Goal: Task Accomplishment & Management: Manage account settings

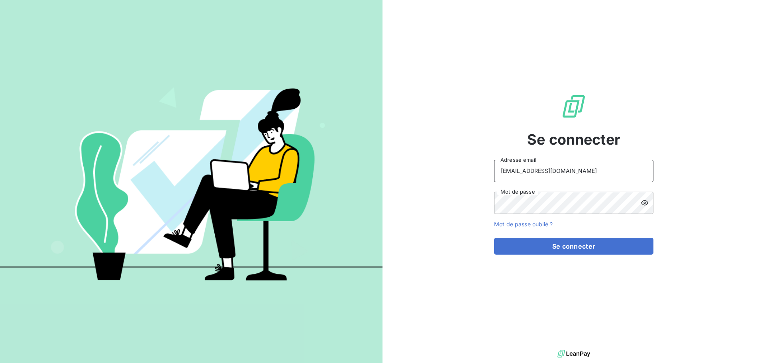
click at [568, 174] on input "[EMAIL_ADDRESS][DOMAIN_NAME]" at bounding box center [573, 171] width 159 height 22
click at [557, 168] on input "[EMAIL_ADDRESS][DOMAIN_NAME]" at bounding box center [573, 171] width 159 height 22
type input "[EMAIL_ADDRESS][DOMAIN_NAME]"
click at [576, 247] on button "Se connecter" at bounding box center [573, 246] width 159 height 17
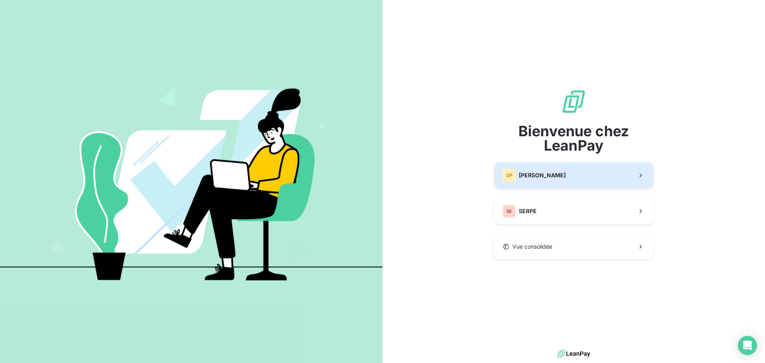
click at [590, 175] on button "DP [PERSON_NAME]" at bounding box center [573, 175] width 159 height 26
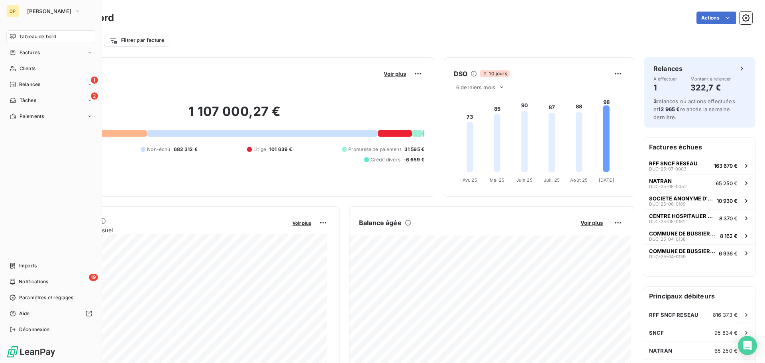
click at [26, 91] on nav "Tableau de bord Factures Clients 1 Relances 2 Tâches Paiements" at bounding box center [50, 76] width 89 height 92
click at [31, 86] on span "Relances" at bounding box center [29, 84] width 21 height 7
click at [45, 69] on div "Clients" at bounding box center [50, 68] width 89 height 13
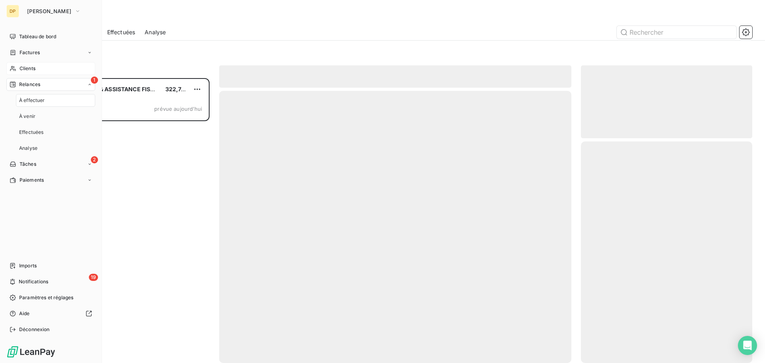
scroll to position [279, 165]
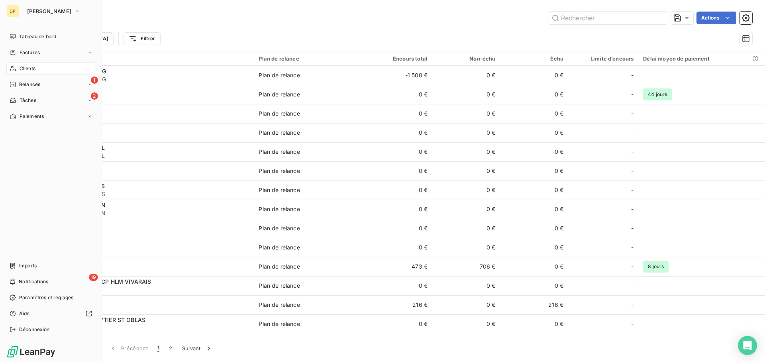
click at [20, 101] on span "Tâches" at bounding box center [28, 100] width 17 height 7
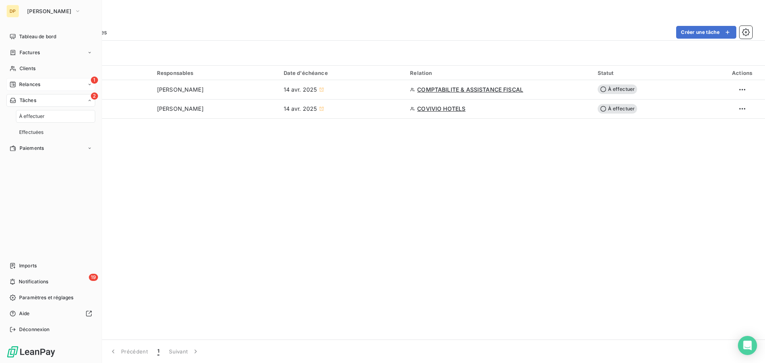
click at [24, 82] on span "Relances" at bounding box center [29, 84] width 21 height 7
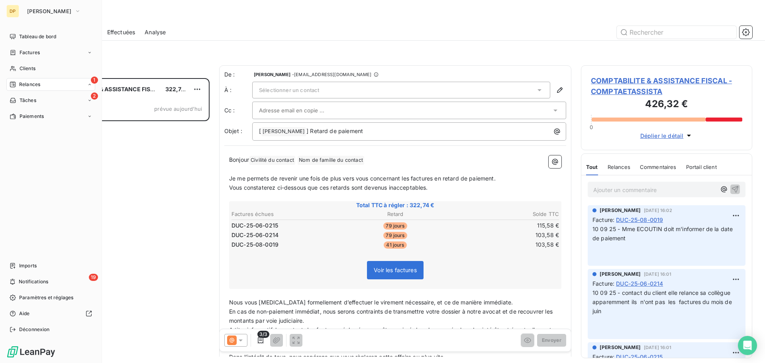
scroll to position [279, 165]
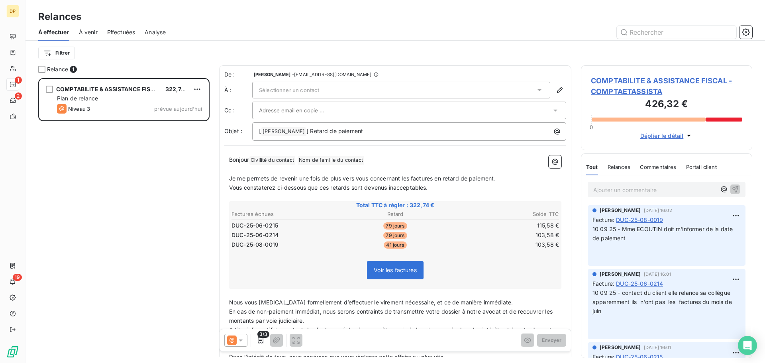
click at [619, 84] on span "COMPTABILITE & ASSISTANCE FISCAL - COMPTAETASSISTA" at bounding box center [666, 86] width 151 height 22
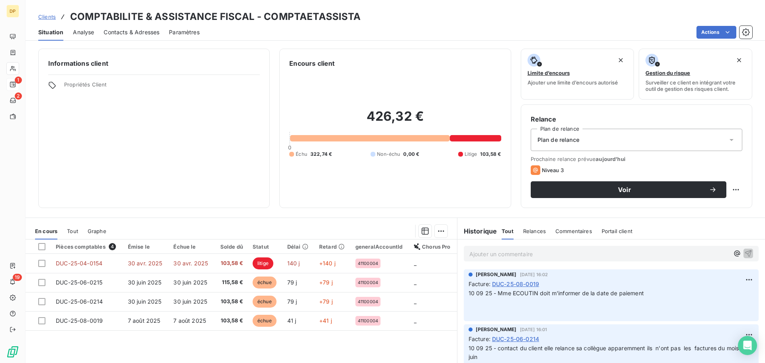
click at [492, 256] on p "Ajouter un commentaire ﻿" at bounding box center [599, 254] width 260 height 10
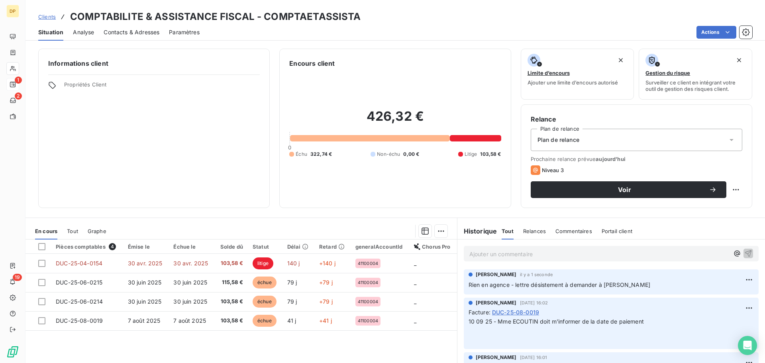
click at [494, 286] on span "Rien en agence - lettre désistement à demander à [PERSON_NAME]" at bounding box center [560, 284] width 182 height 7
click at [273, 42] on div "Clients COMPTABILITE & ASSISTANCE FISCAL - COMPTAETASSISTA Situation Analyse Co…" at bounding box center [394, 181] width 739 height 363
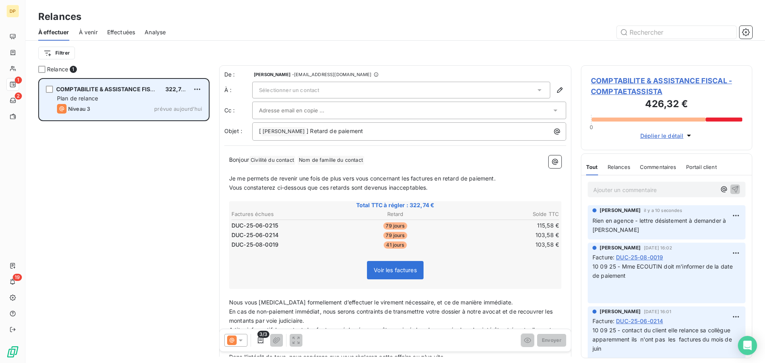
scroll to position [279, 165]
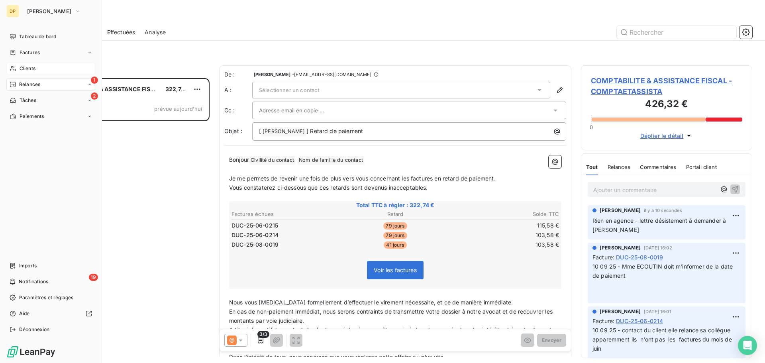
click at [23, 65] on span "Clients" at bounding box center [28, 68] width 16 height 7
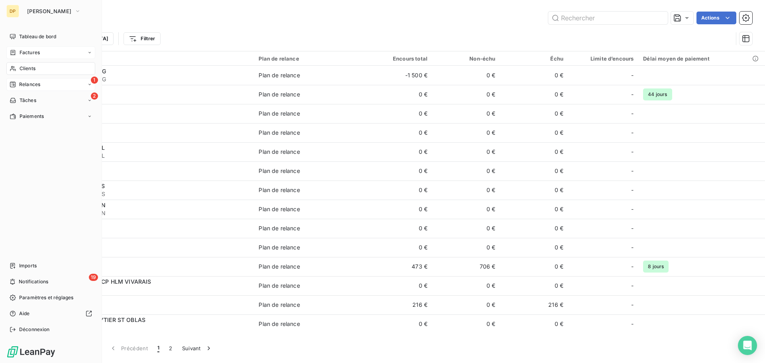
click at [13, 52] on icon at bounding box center [13, 52] width 7 height 6
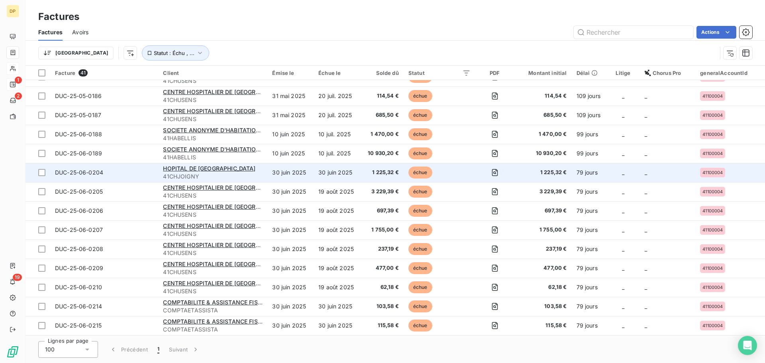
scroll to position [425, 0]
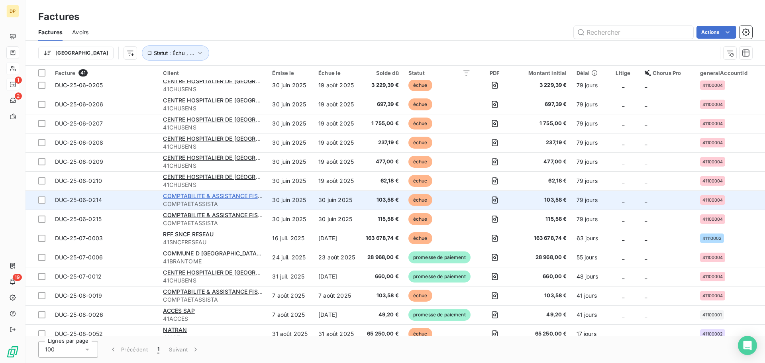
click at [208, 194] on span "COMPTABILITE & ASSISTANCE FISCAL" at bounding box center [216, 195] width 106 height 7
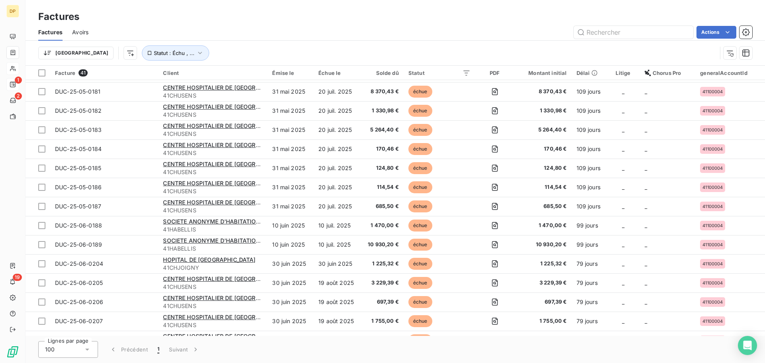
scroll to position [213, 0]
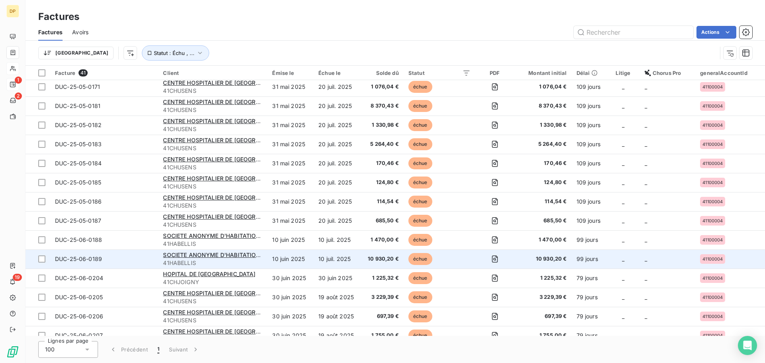
click at [219, 259] on span "41HABELLIS" at bounding box center [213, 263] width 100 height 8
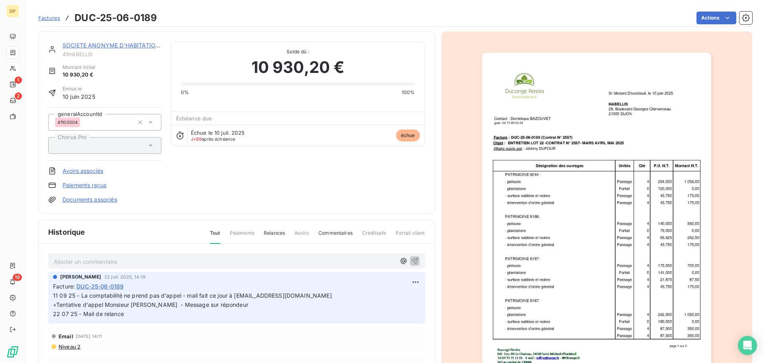
scroll to position [55, 0]
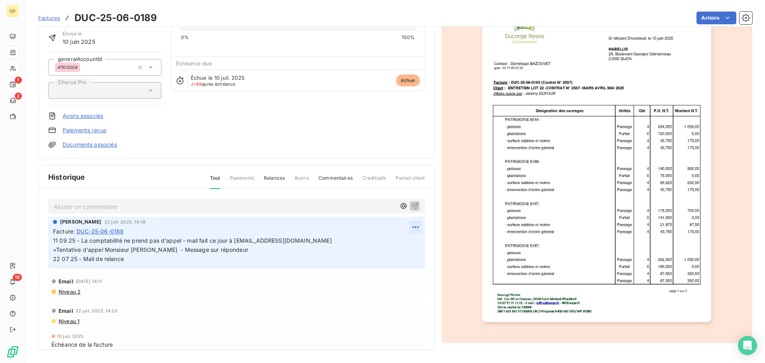
click at [406, 230] on html "DP 1 2 19 Factures DUC-25-06-0189 Actions SOCIETE ANONYME D'HABITATIONS A LOY 4…" at bounding box center [382, 181] width 765 height 363
click at [394, 249] on div "Editer" at bounding box center [387, 244] width 45 height 13
click at [53, 239] on span "11 09 25 - La comptabilité ne prend pas d'appel - mail fait ce jour à [EMAIL_AD…" at bounding box center [262, 249] width 419 height 25
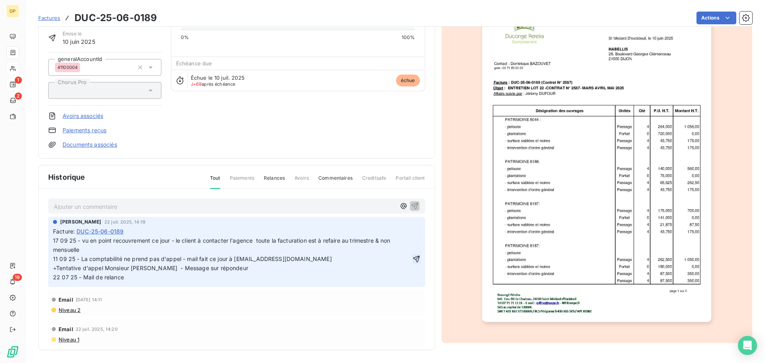
click at [412, 258] on icon "button" at bounding box center [416, 259] width 8 height 8
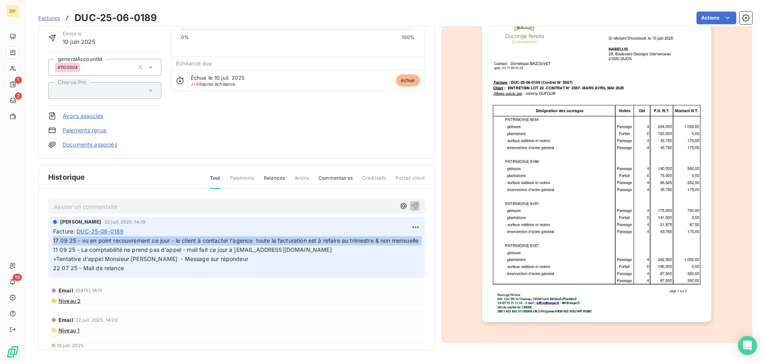
drag, startPoint x: 83, startPoint y: 250, endPoint x: 42, endPoint y: 241, distance: 42.0
click at [42, 241] on div "Ajouter un commentaire ﻿ [PERSON_NAME] [DATE] 14:19 Facture : DUC-25-06-0189 17…" at bounding box center [237, 281] width 396 height 184
copy span "17 09 25 - vu en point recouvrement ce jour - le client à contacter l'agence to…"
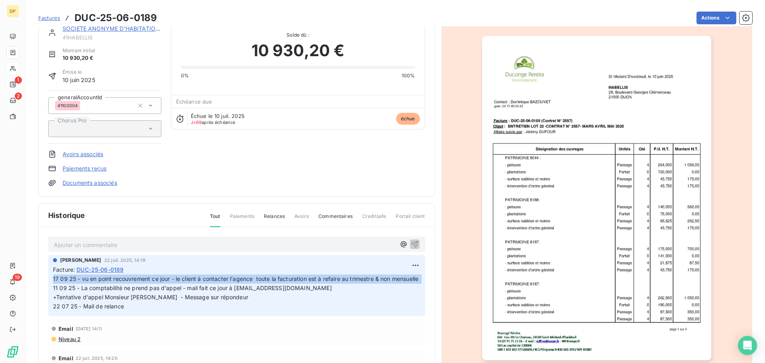
scroll to position [0, 0]
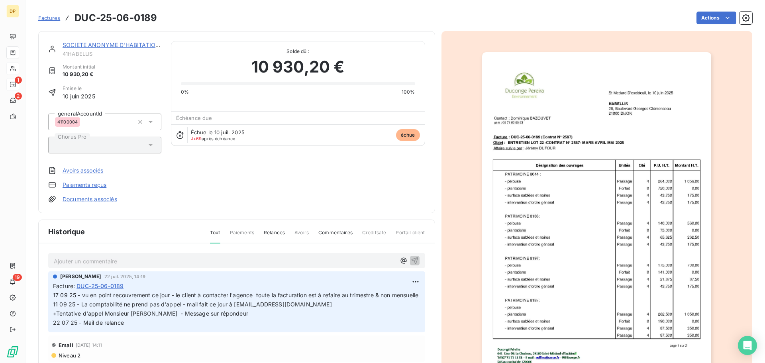
click at [116, 42] on link "SOCIETE ANONYME D'HABITATIONS A LOY" at bounding box center [123, 44] width 120 height 7
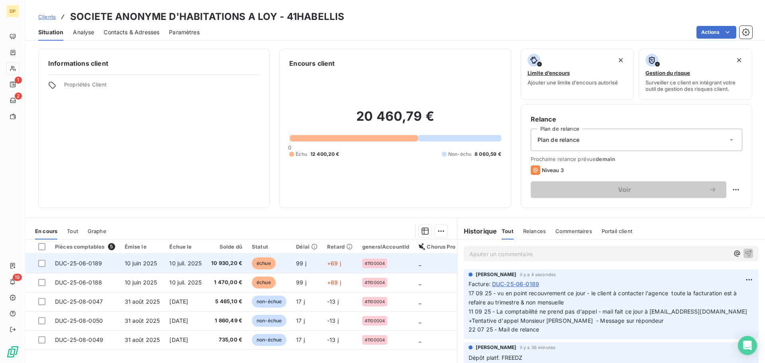
click at [203, 261] on td "10 juil. 2025" at bounding box center [186, 263] width 42 height 19
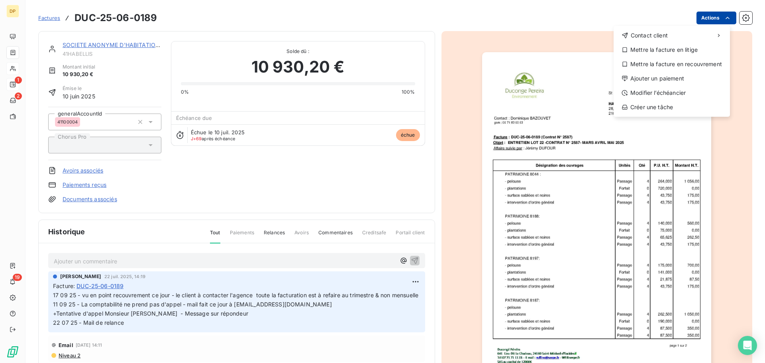
click at [711, 14] on html "DP 1 2 19 Factures DUC-25-06-0189 Actions Contact client Mettre la facture en l…" at bounding box center [382, 181] width 765 height 363
click at [681, 51] on div "Mettre la facture en litige" at bounding box center [672, 49] width 110 height 13
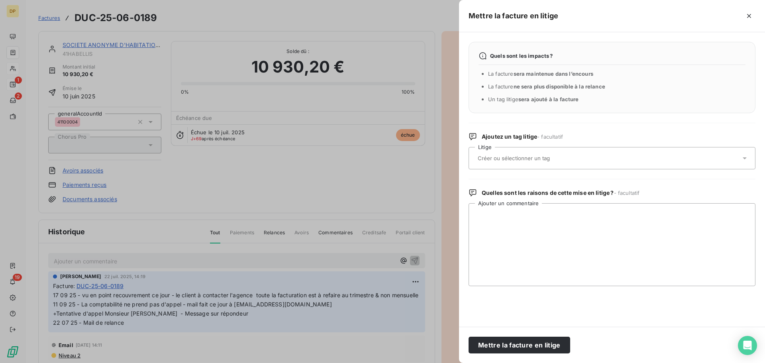
click at [594, 162] on div at bounding box center [607, 158] width 265 height 17
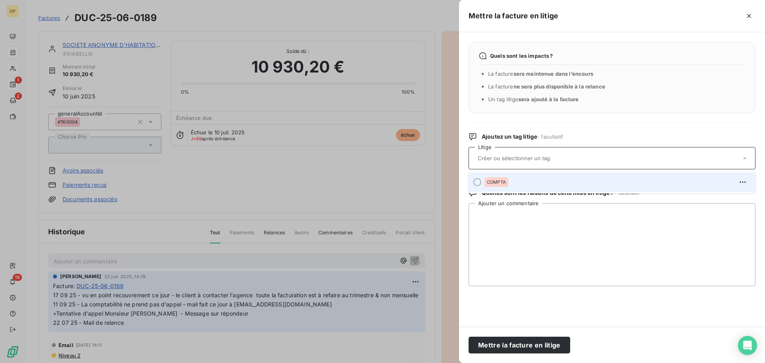
click at [557, 181] on div "COMPTA" at bounding box center [616, 182] width 265 height 13
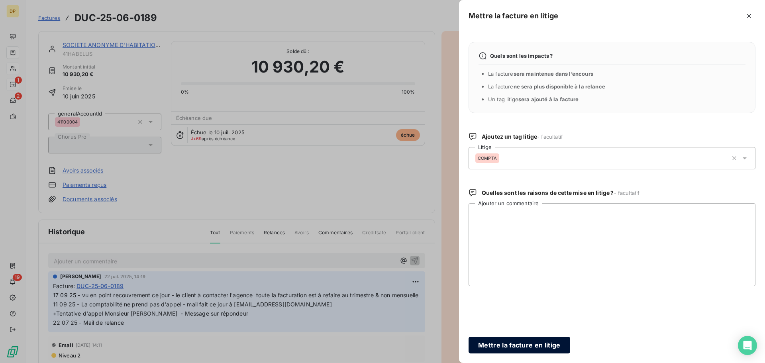
click at [534, 344] on button "Mettre la facture en litige" at bounding box center [520, 345] width 102 height 17
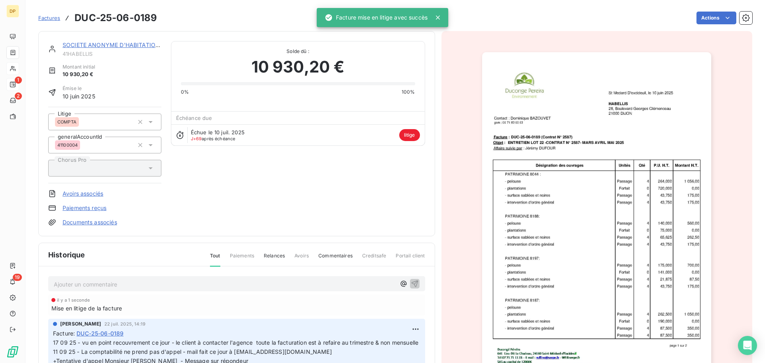
click at [111, 43] on link "SOCIETE ANONYME D'HABITATIONS A LOY" at bounding box center [123, 44] width 120 height 7
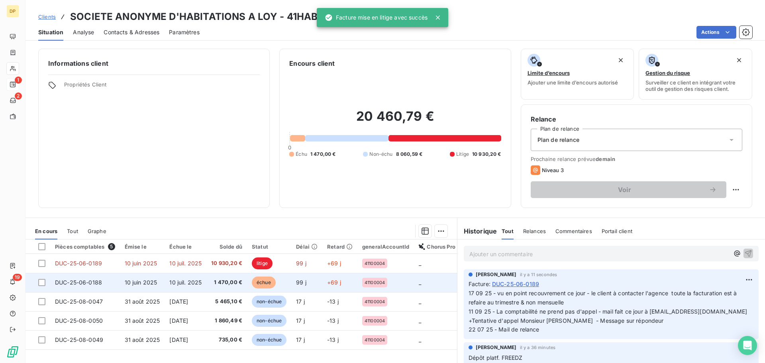
click at [194, 284] on span "10 juil. 2025" at bounding box center [185, 282] width 32 height 7
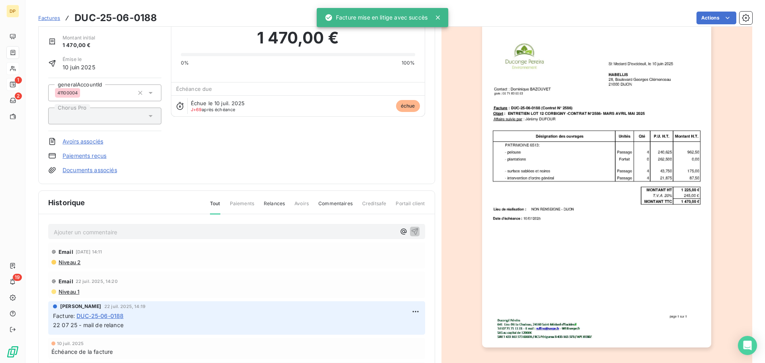
scroll to position [55, 0]
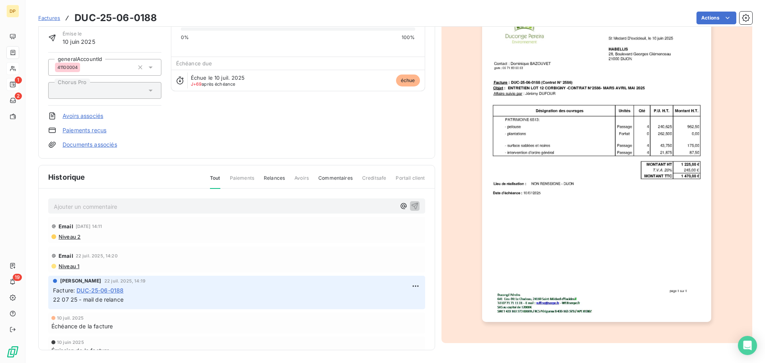
click at [171, 204] on p "Ajouter un commentaire ﻿" at bounding box center [225, 207] width 342 height 10
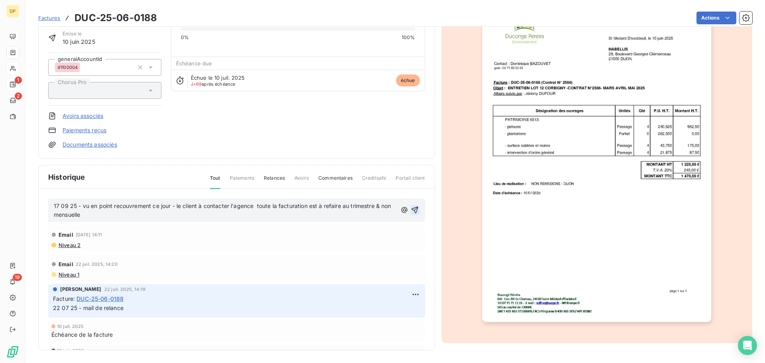
click at [412, 211] on icon "button" at bounding box center [415, 210] width 7 height 7
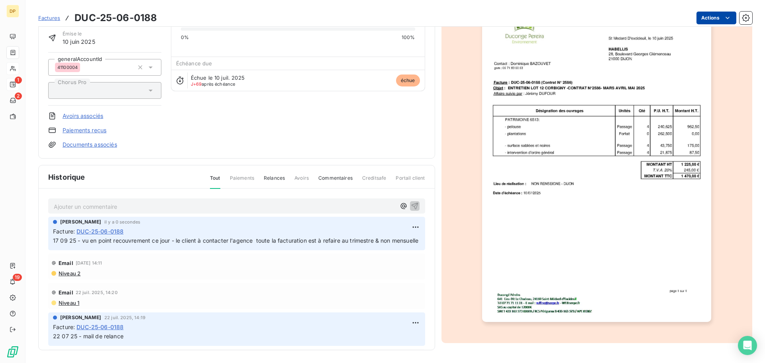
click at [710, 16] on html "DP 1 2 19 Factures DUC-25-06-0188 Actions SOCIETE ANONYME D'HABITATIONS A LOY 4…" at bounding box center [382, 181] width 765 height 363
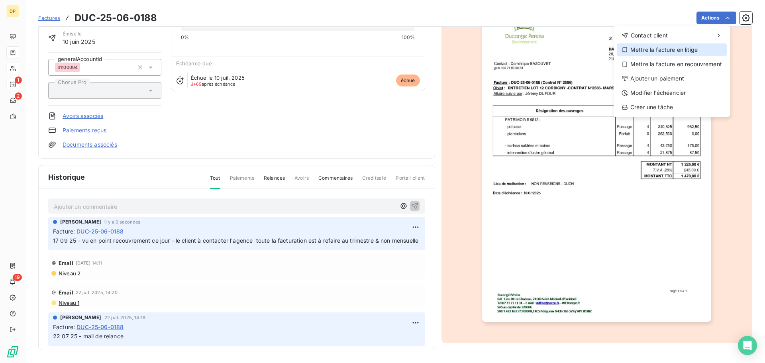
click at [670, 53] on div "Mettre la facture en litige" at bounding box center [672, 49] width 110 height 13
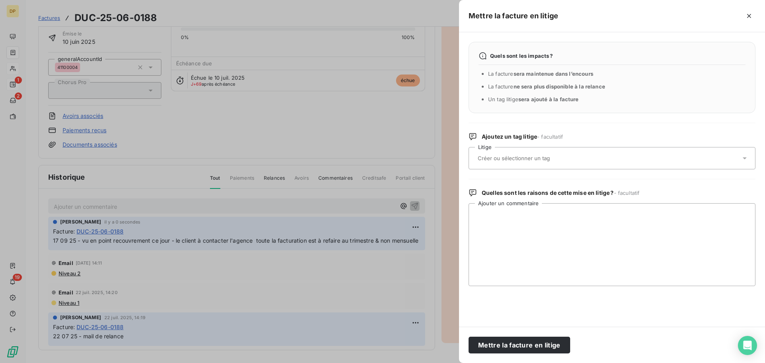
click at [612, 153] on div at bounding box center [607, 158] width 265 height 17
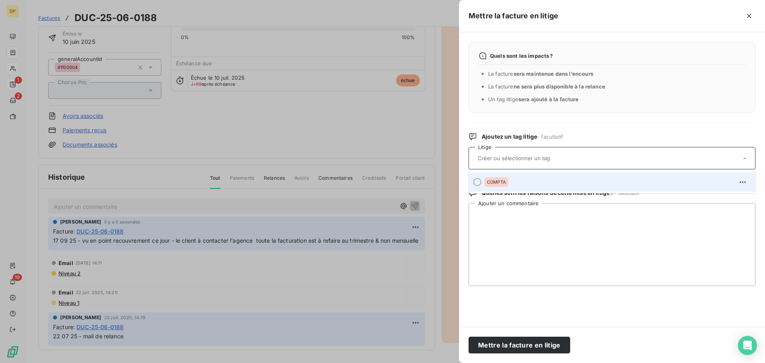
click at [566, 184] on div "COMPTA" at bounding box center [616, 182] width 265 height 13
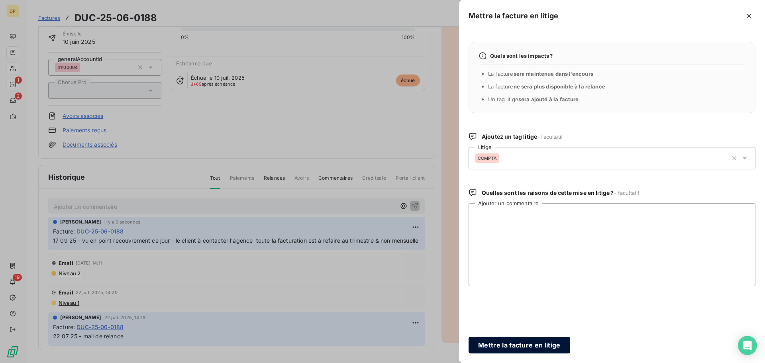
click at [535, 341] on button "Mettre la facture en litige" at bounding box center [520, 345] width 102 height 17
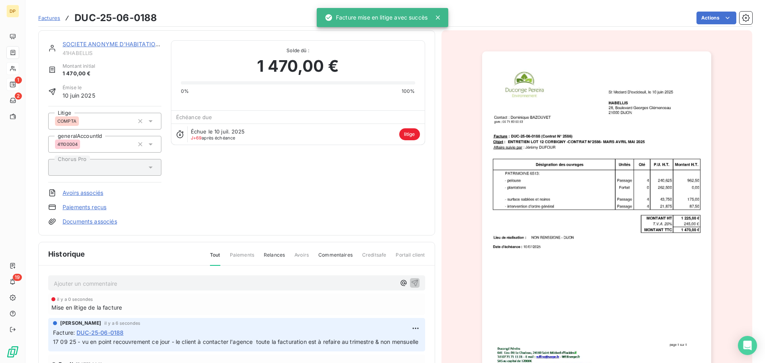
scroll to position [0, 0]
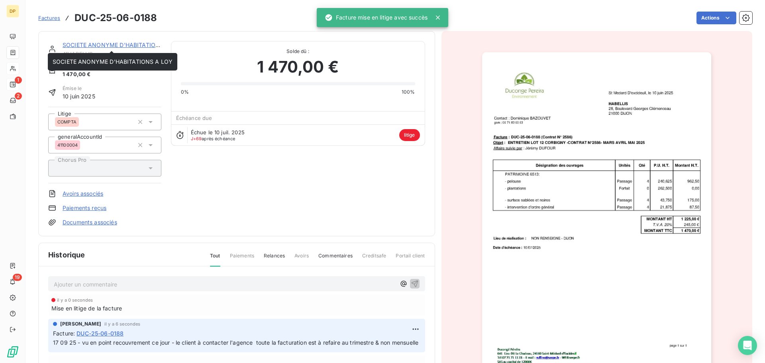
click at [110, 41] on div "SOCIETE ANONYME D'HABITATIONS A LOY" at bounding box center [112, 45] width 99 height 8
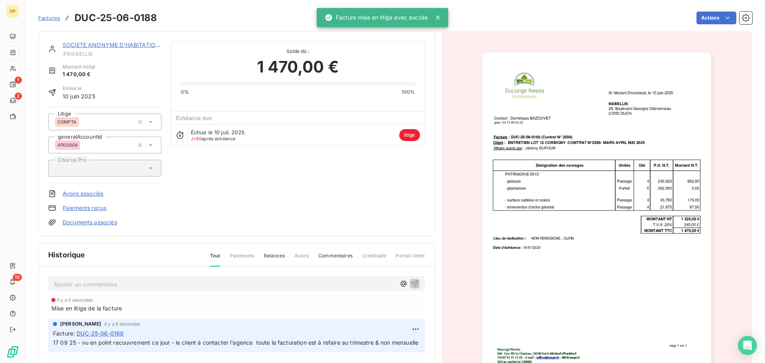
click at [141, 47] on link "SOCIETE ANONYME D'HABITATIONS A LOY" at bounding box center [123, 44] width 120 height 7
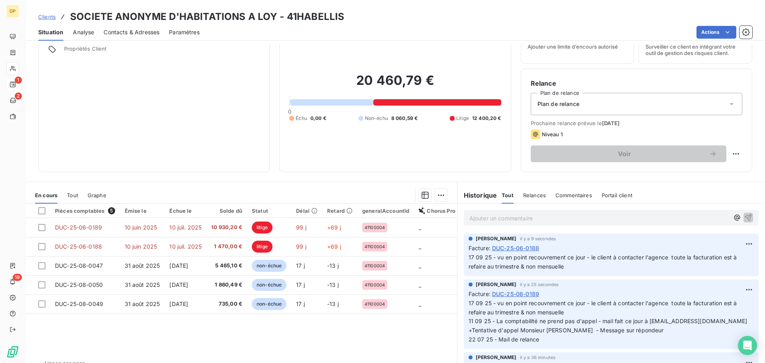
scroll to position [54, 0]
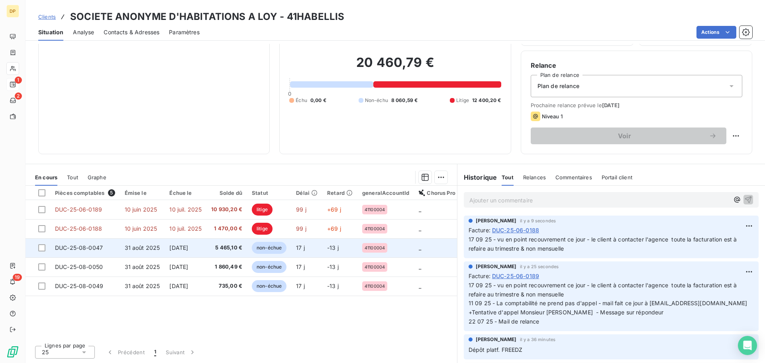
click at [188, 249] on span "[DATE]" at bounding box center [178, 247] width 19 height 7
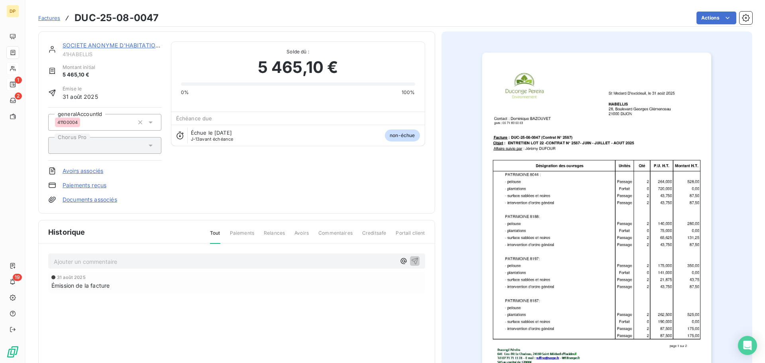
scroll to position [55, 0]
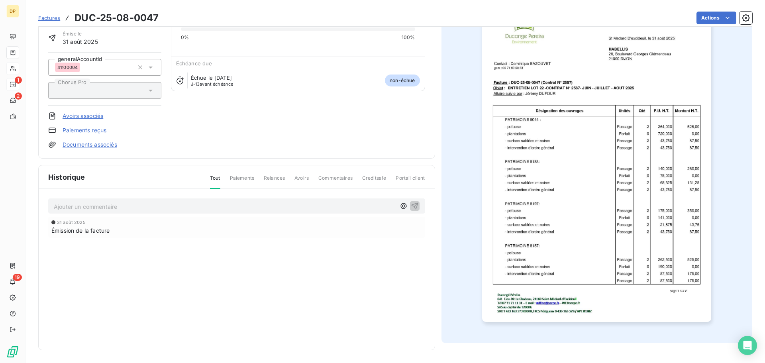
click at [198, 204] on p "Ajouter un commentaire ﻿" at bounding box center [225, 207] width 342 height 10
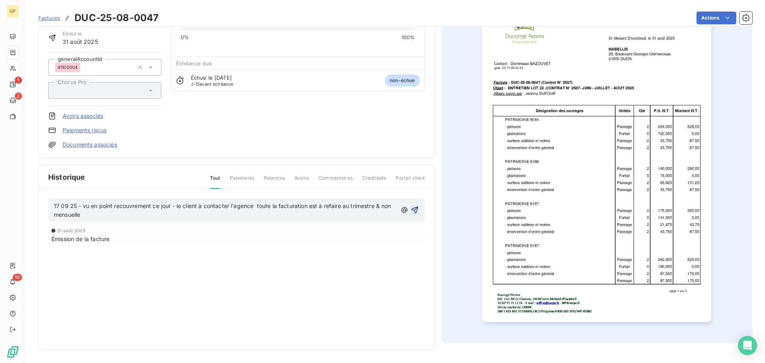
click at [412, 208] on icon "button" at bounding box center [415, 210] width 7 height 7
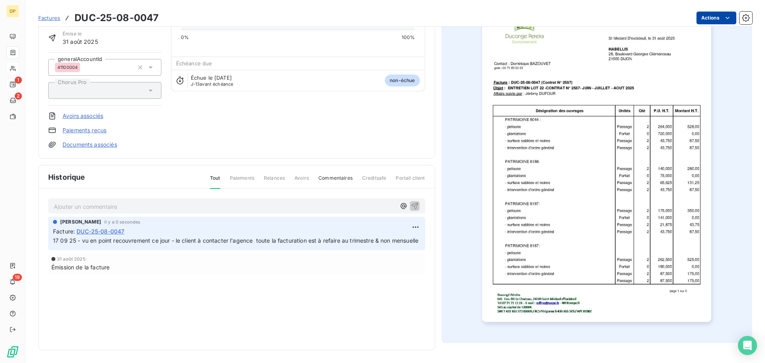
click at [701, 15] on html "DP 1 2 19 Factures DUC-25-08-0047 Actions SOCIETE ANONYME D'HABITATIONS A LOY 4…" at bounding box center [382, 181] width 765 height 363
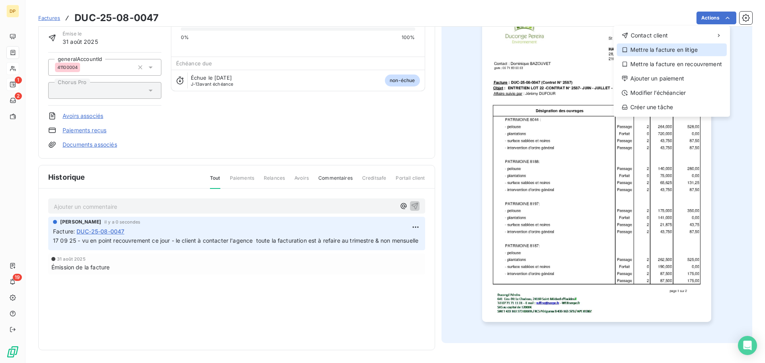
click at [669, 47] on div "Mettre la facture en litige" at bounding box center [672, 49] width 110 height 13
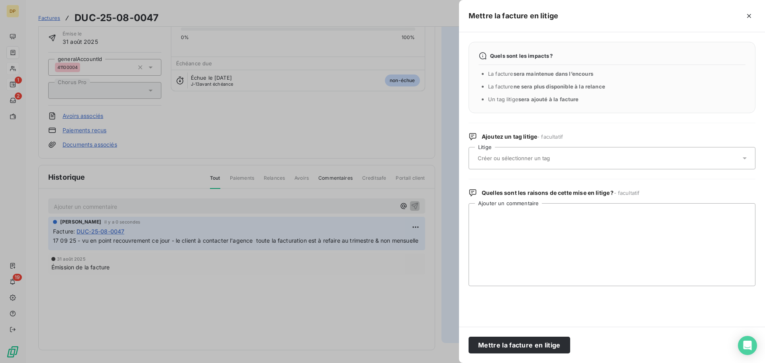
click at [621, 149] on div at bounding box center [612, 158] width 287 height 22
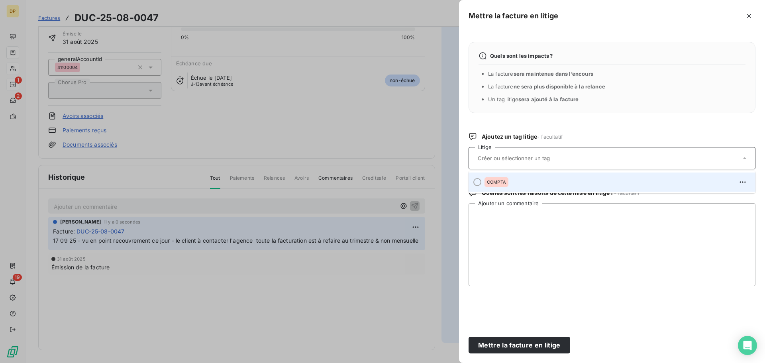
click at [590, 184] on div "COMPTA" at bounding box center [616, 182] width 265 height 13
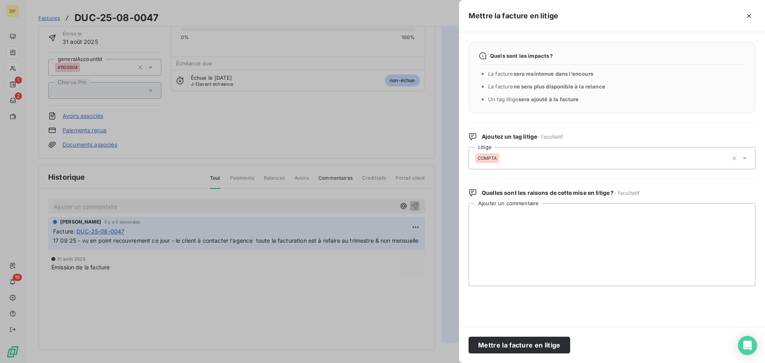
click at [528, 354] on div "Mettre la facture en litige" at bounding box center [612, 345] width 306 height 36
click at [527, 347] on button "Mettre la facture en litige" at bounding box center [520, 345] width 102 height 17
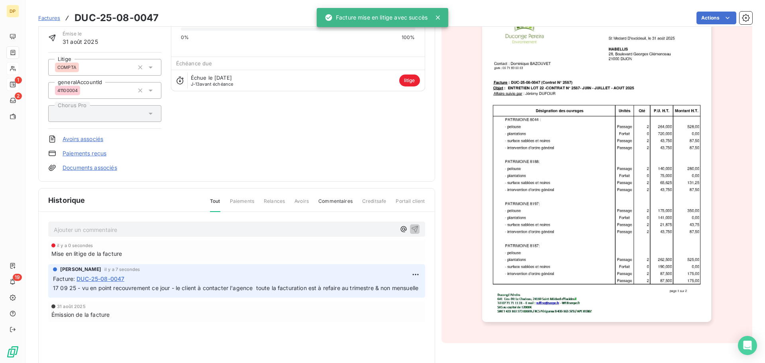
scroll to position [0, 0]
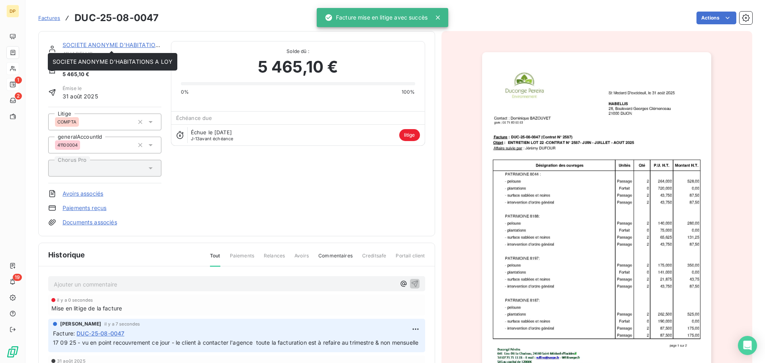
click at [138, 44] on link "SOCIETE ANONYME D'HABITATIONS A LOY" at bounding box center [123, 44] width 120 height 7
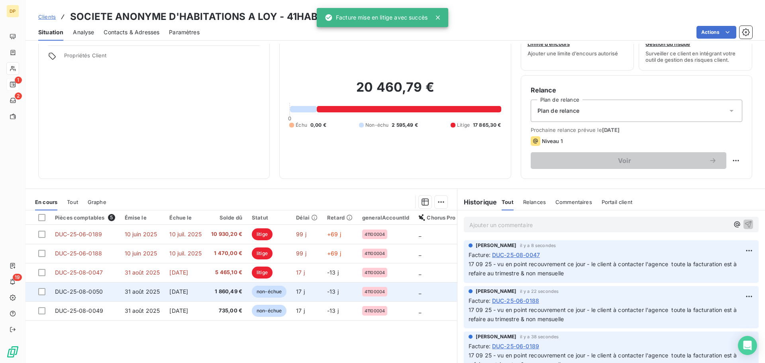
scroll to position [54, 0]
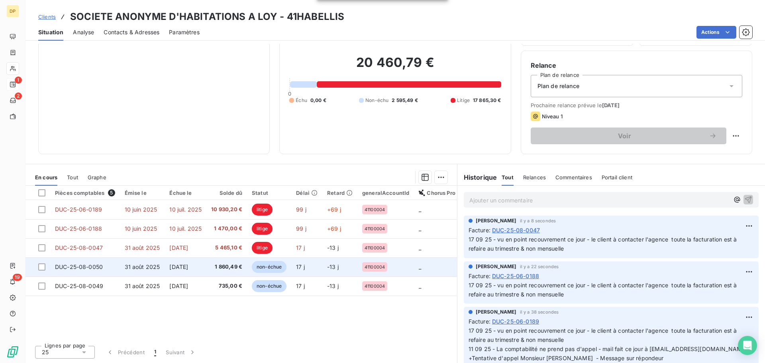
click at [85, 265] on span "DUC-25-08-0050" at bounding box center [79, 266] width 48 height 7
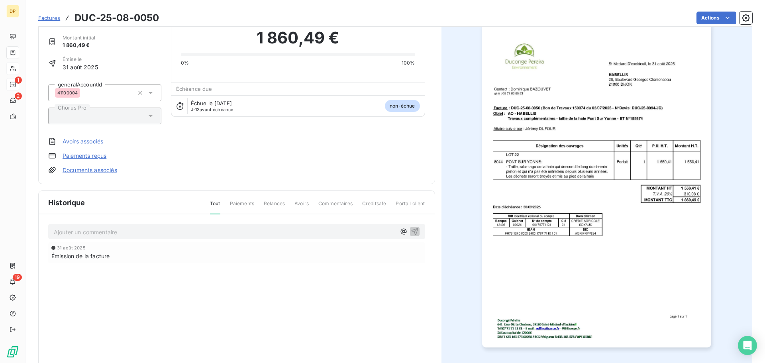
scroll to position [55, 0]
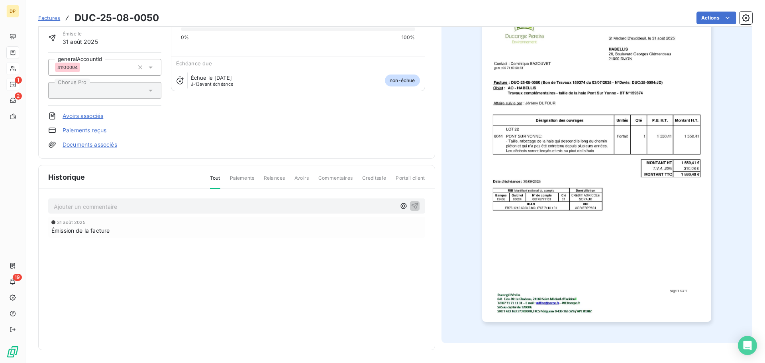
click at [180, 211] on p "Ajouter un commentaire ﻿" at bounding box center [225, 207] width 342 height 10
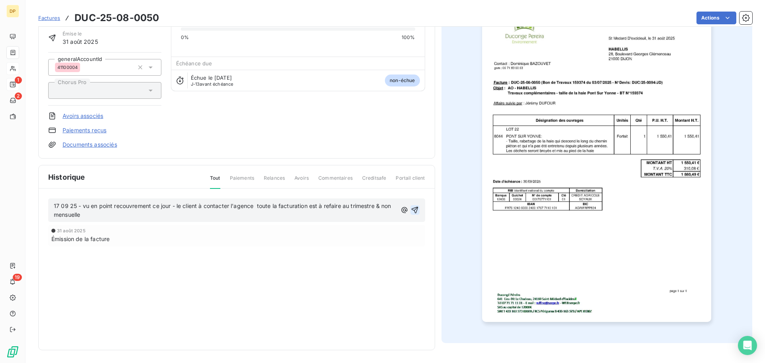
click at [411, 211] on icon "button" at bounding box center [415, 210] width 8 height 8
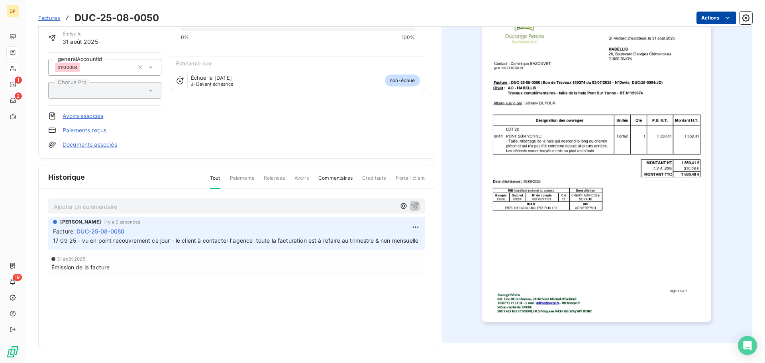
click at [708, 18] on html "DP 1 2 19 Factures DUC-25-08-0050 Actions SOCIETE ANONYME D'HABITATIONS A LOY 4…" at bounding box center [382, 181] width 765 height 363
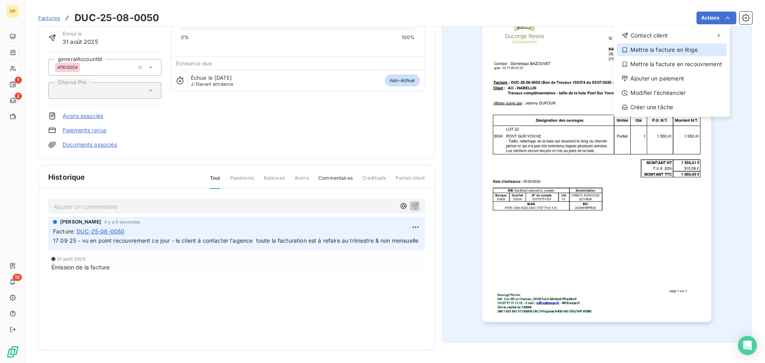
click at [670, 49] on div "Mettre la facture en litige" at bounding box center [672, 49] width 110 height 13
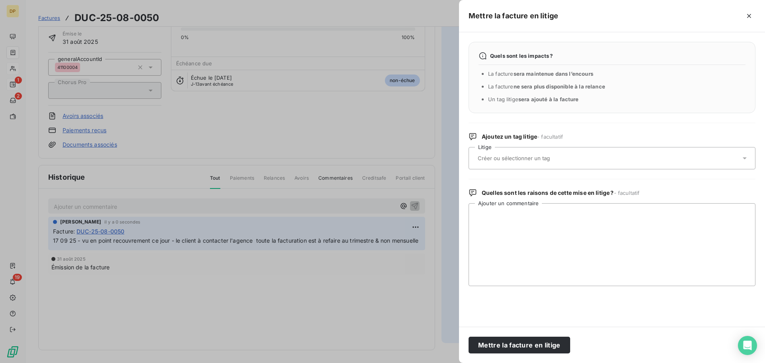
click at [542, 148] on div at bounding box center [612, 158] width 287 height 22
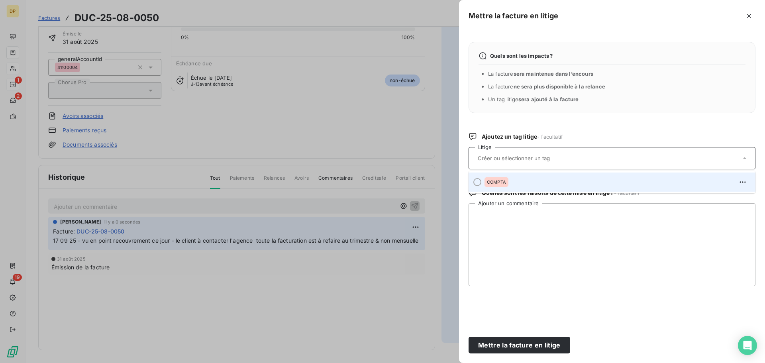
click at [529, 179] on div "COMPTA" at bounding box center [616, 182] width 265 height 13
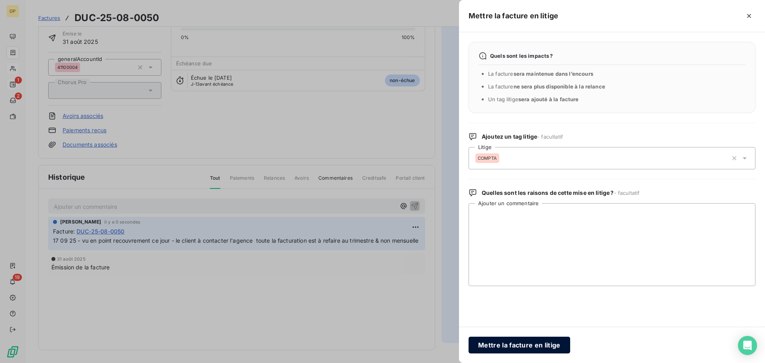
click at [553, 343] on button "Mettre la facture en litige" at bounding box center [520, 345] width 102 height 17
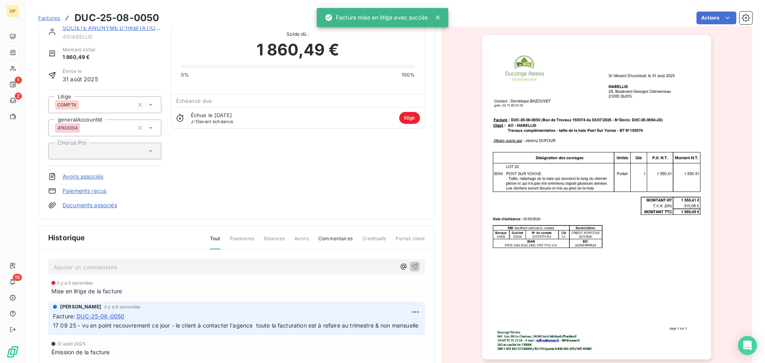
scroll to position [0, 0]
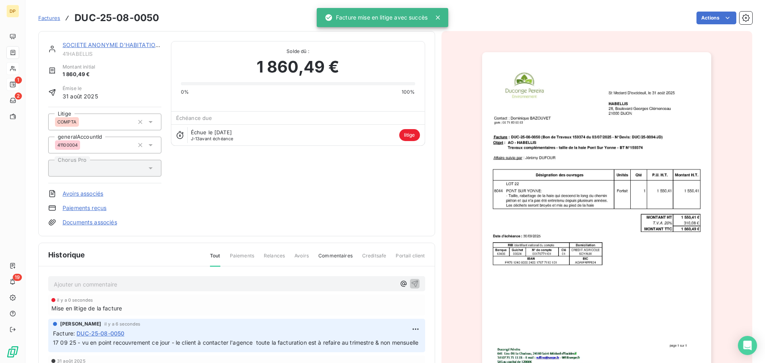
click at [117, 45] on link "SOCIETE ANONYME D'HABITATIONS A LOY" at bounding box center [123, 44] width 120 height 7
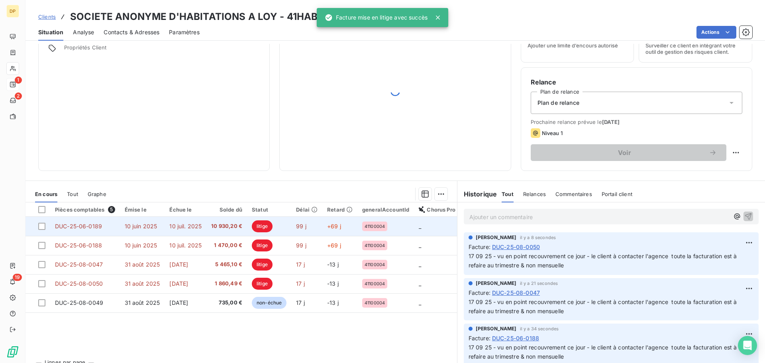
scroll to position [54, 0]
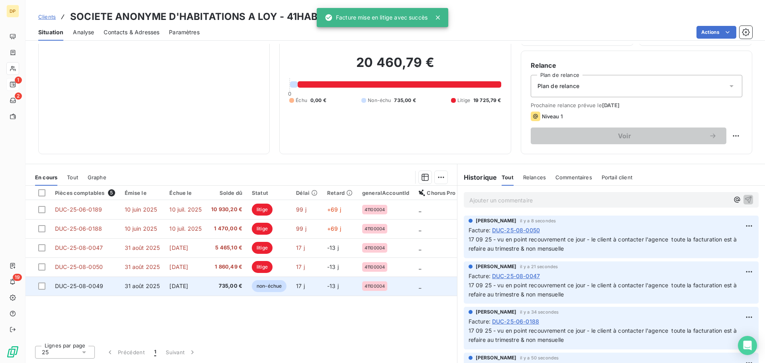
click at [142, 289] on td "31 août 2025" at bounding box center [142, 285] width 45 height 19
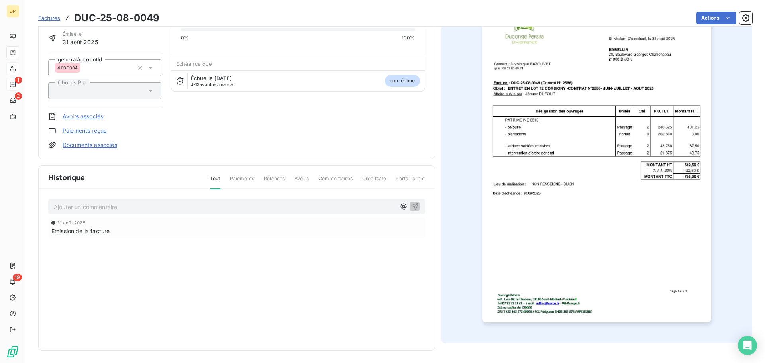
scroll to position [55, 0]
click at [235, 208] on p "Ajouter un commentaire ﻿" at bounding box center [225, 207] width 342 height 10
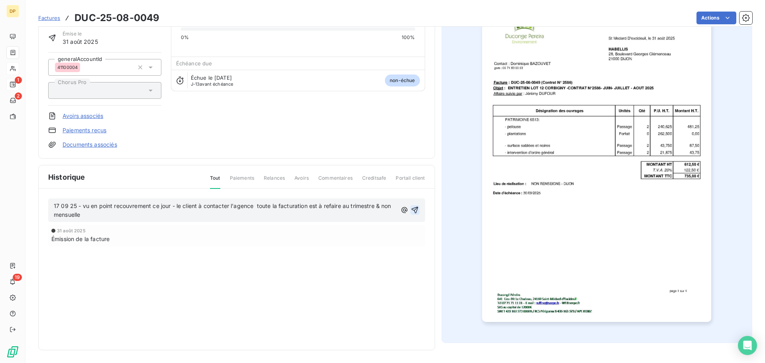
click at [411, 211] on icon "button" at bounding box center [415, 210] width 8 height 8
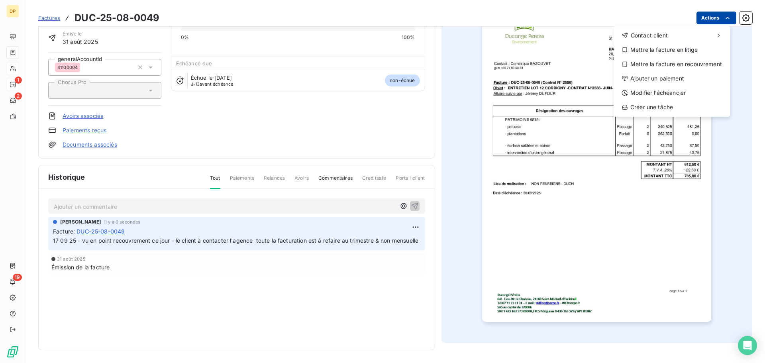
click at [710, 12] on html "DP 1 2 19 Factures DUC-25-08-0049 Actions Contact client Mettre la facture en l…" at bounding box center [382, 181] width 765 height 363
click at [665, 48] on div "Mettre la facture en litige" at bounding box center [672, 49] width 110 height 13
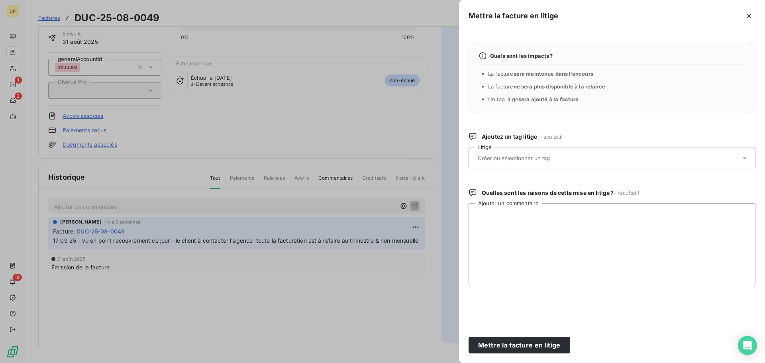
click at [576, 161] on div at bounding box center [607, 158] width 265 height 17
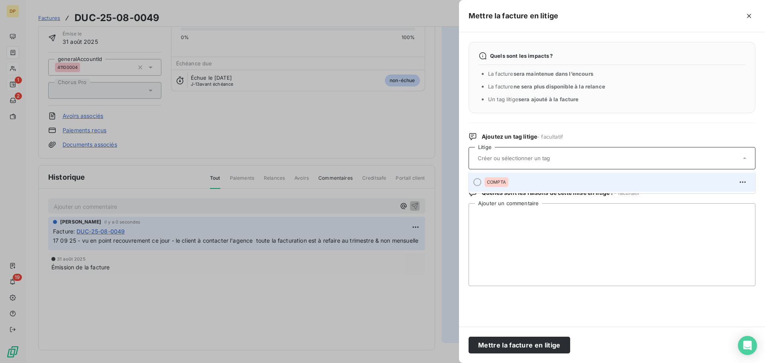
click at [569, 189] on li "COMPTA" at bounding box center [612, 182] width 287 height 19
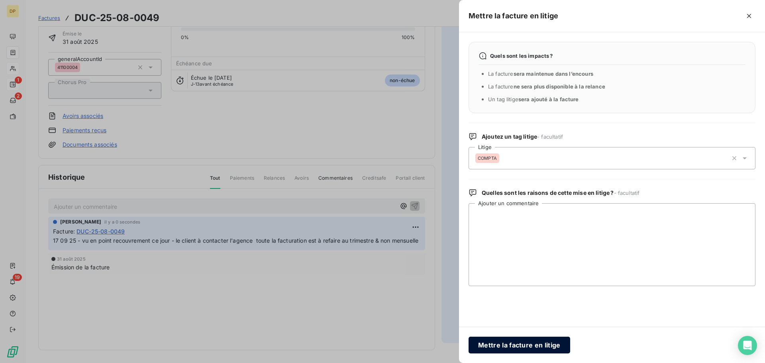
click at [534, 343] on button "Mettre la facture en litige" at bounding box center [520, 345] width 102 height 17
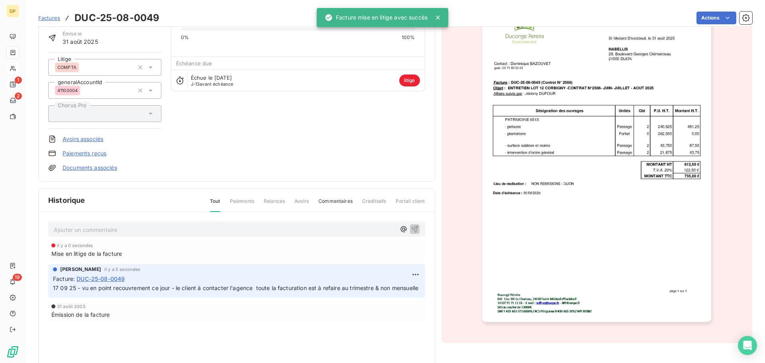
scroll to position [0, 0]
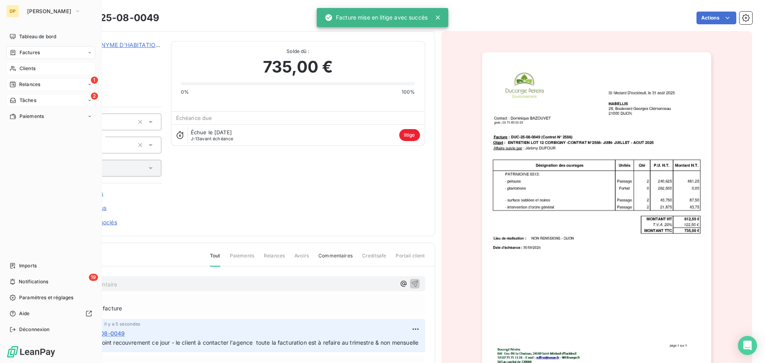
click at [20, 104] on div "2 Tâches" at bounding box center [50, 100] width 89 height 13
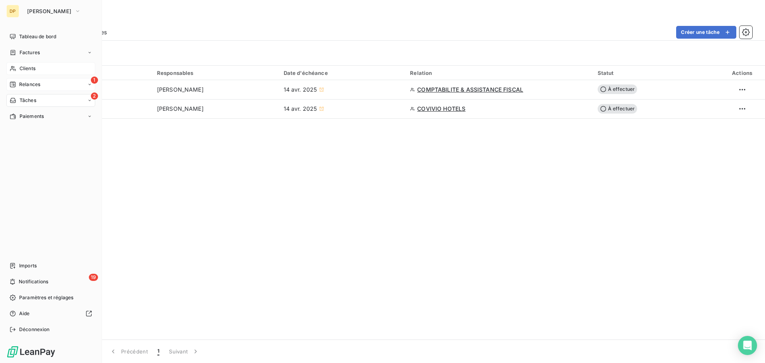
click at [16, 65] on div "Clients" at bounding box center [50, 68] width 89 height 13
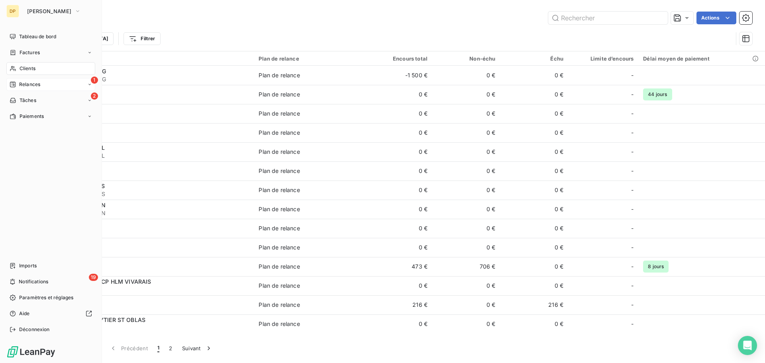
click at [18, 68] on div "Clients" at bounding box center [50, 68] width 89 height 13
click at [23, 67] on span "Clients" at bounding box center [28, 68] width 16 height 7
click at [27, 55] on span "Factures" at bounding box center [30, 52] width 20 height 7
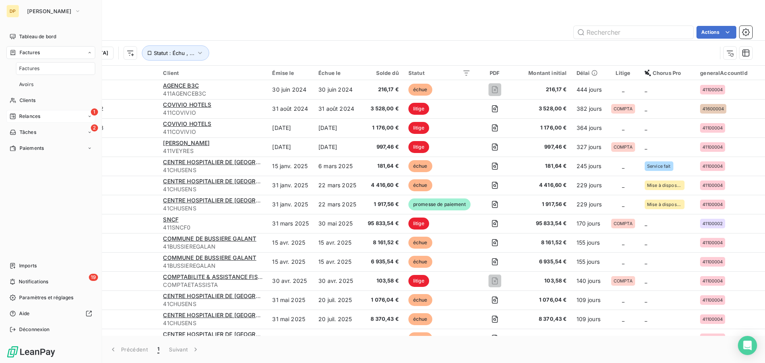
click at [27, 107] on nav "Tableau de bord Factures Factures Avoirs Clients 1 Relances 2 Tâches Paiements" at bounding box center [50, 92] width 89 height 124
click at [35, 101] on span "Clients" at bounding box center [28, 100] width 16 height 7
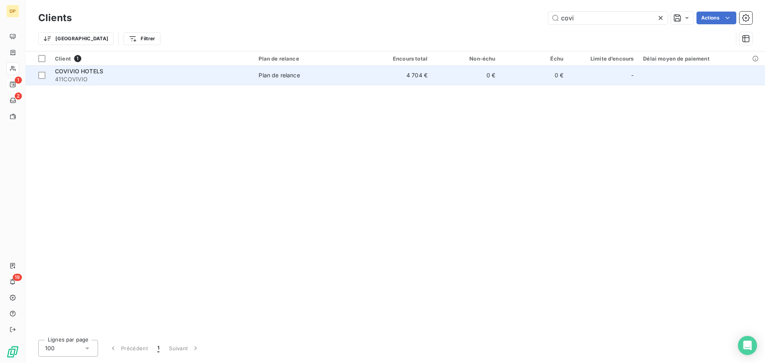
type input "covi"
click at [470, 81] on td "0 €" at bounding box center [466, 75] width 68 height 19
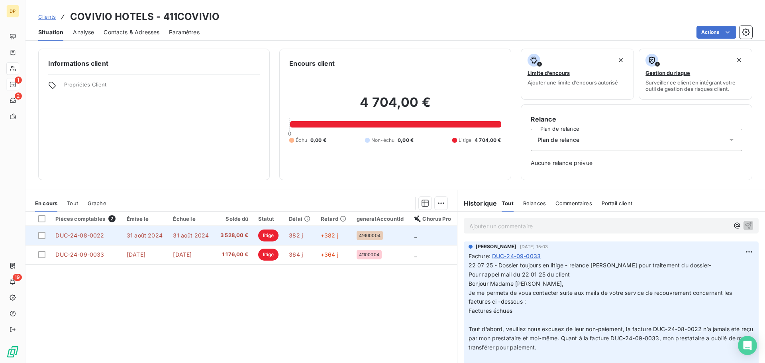
click at [223, 241] on td "3 528,00 €" at bounding box center [234, 235] width 39 height 19
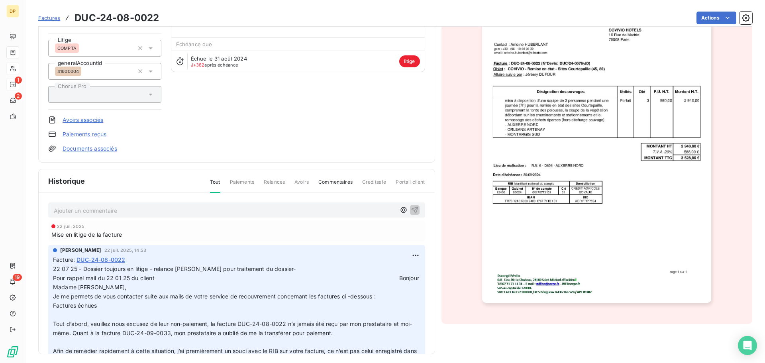
scroll to position [78, 0]
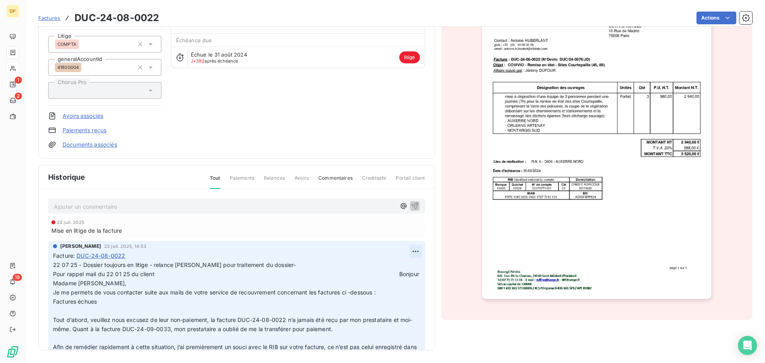
click at [404, 254] on html "DP 1 2 19 Factures DUC-24-08-0022 Actions COVIVIO HOTELS 411COVIVIO Montant ini…" at bounding box center [382, 181] width 765 height 363
click at [390, 270] on div "Editer" at bounding box center [387, 269] width 45 height 13
click at [54, 266] on span "22 07 25 - Dossier toujours en litige - relance [PERSON_NAME] pour traitement d…" at bounding box center [174, 264] width 243 height 7
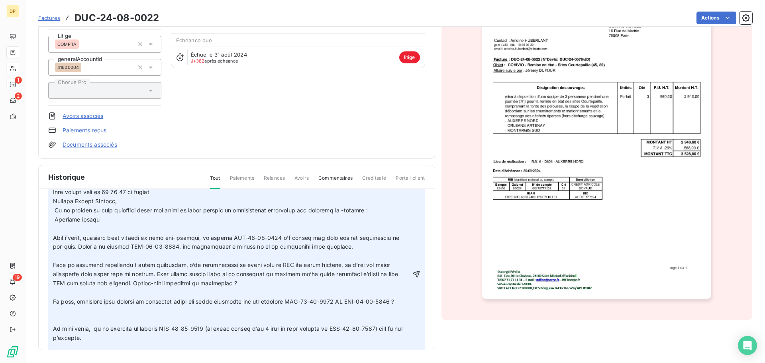
scroll to position [106, 0]
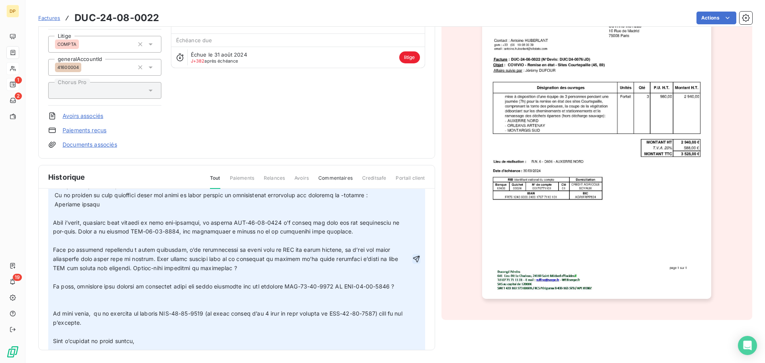
click at [412, 263] on icon "button" at bounding box center [416, 259] width 8 height 8
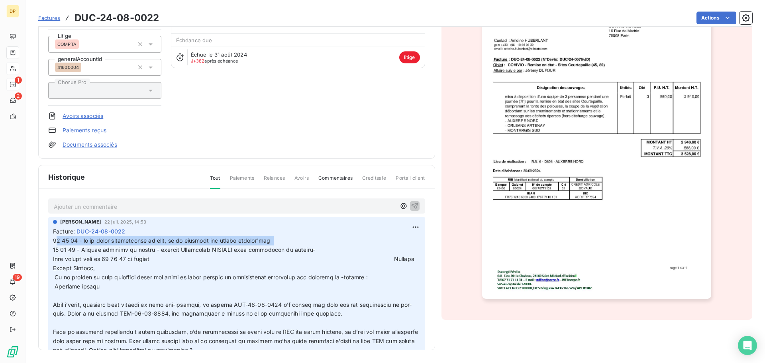
drag, startPoint x: 276, startPoint y: 241, endPoint x: 55, endPoint y: 236, distance: 221.5
click at [55, 236] on p at bounding box center [236, 341] width 367 height 210
click at [209, 237] on span at bounding box center [237, 340] width 369 height 207
drag, startPoint x: 275, startPoint y: 242, endPoint x: 41, endPoint y: 241, distance: 234.3
click at [41, 241] on div "Ajouter un commentaire ﻿ [PERSON_NAME] [DATE] 14:53 Facture : DUC-24-08-0022 [D…" at bounding box center [237, 281] width 396 height 184
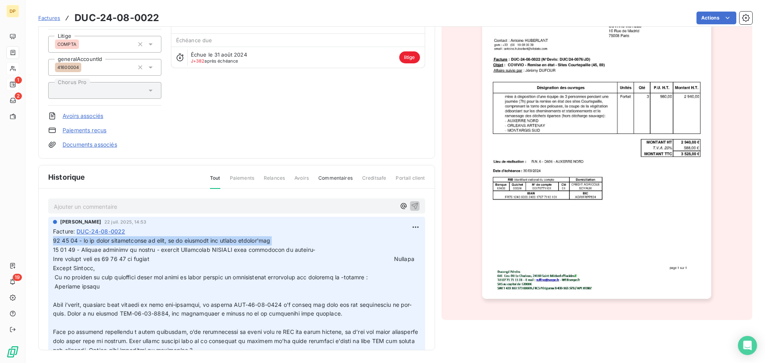
copy span "17 09 25 - vu en point recouvrement ce jour, il me transmet les photos [DATE]"
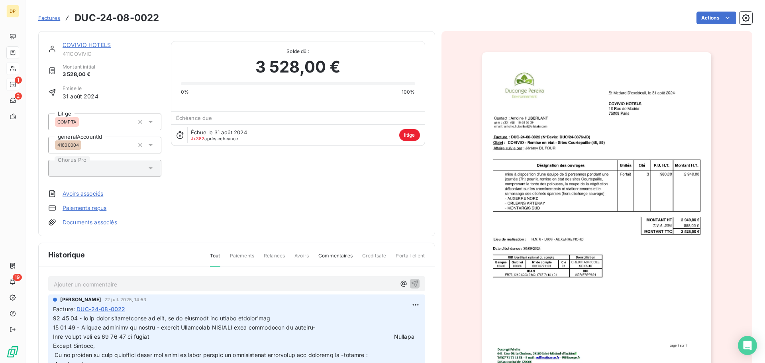
click at [76, 42] on link "COVIVIO HOTELS" at bounding box center [87, 44] width 48 height 7
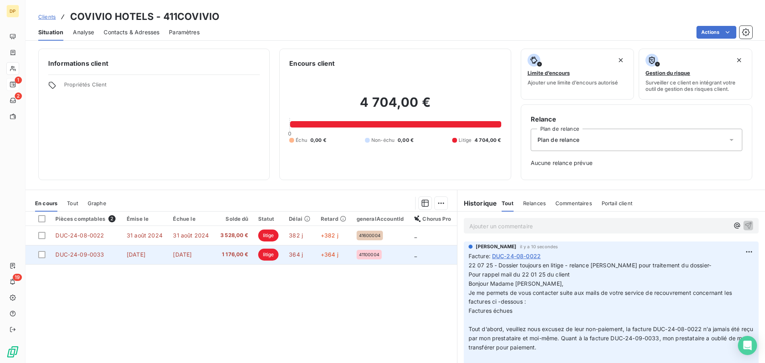
click at [192, 251] on td "[DATE]" at bounding box center [191, 254] width 46 height 19
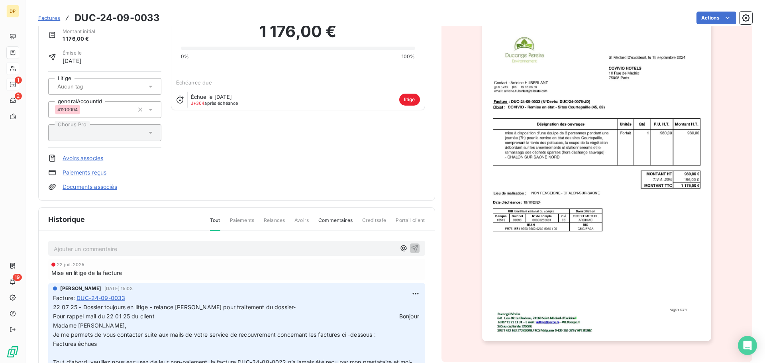
scroll to position [78, 0]
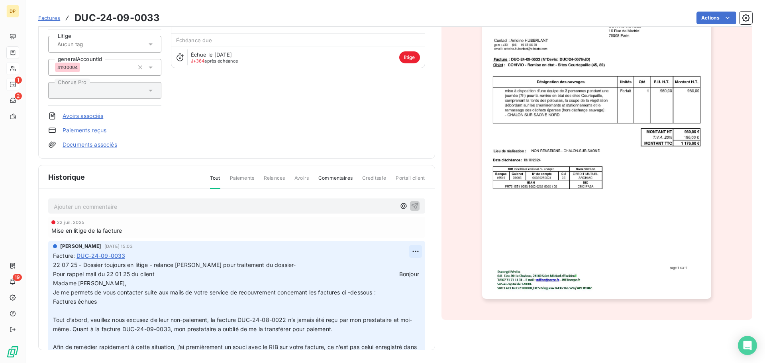
click at [406, 255] on html "DP 1 2 19 Factures DUC-24-09-0033 Actions COVIVIO HOTELS 411COVIVIO Montant ini…" at bounding box center [382, 181] width 765 height 363
click at [398, 266] on div "Editer" at bounding box center [387, 269] width 45 height 13
click at [53, 265] on span "22 07 25 - Dossier toujours en litige - relance [PERSON_NAME] pour traitement d…" at bounding box center [174, 264] width 243 height 7
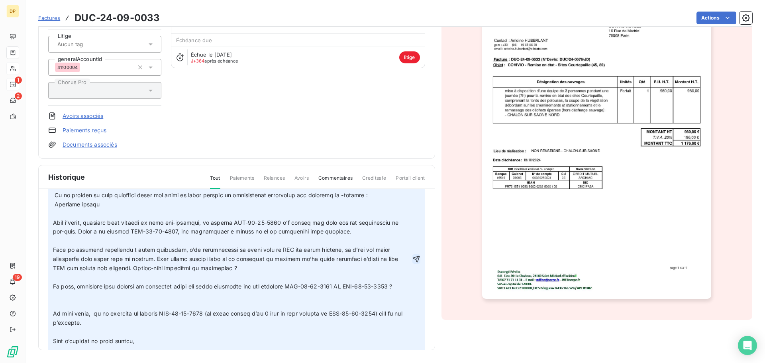
click at [412, 264] on button "button" at bounding box center [416, 259] width 8 height 10
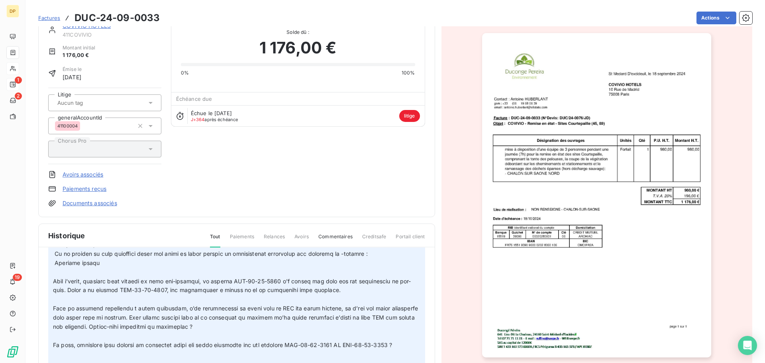
scroll to position [0, 0]
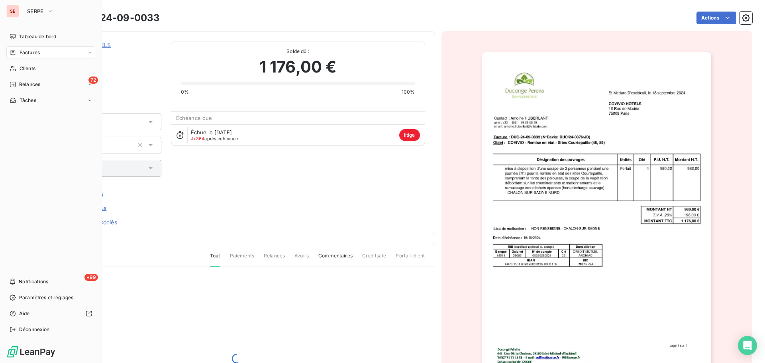
click at [25, 55] on span "Factures" at bounding box center [30, 52] width 20 height 7
click at [33, 106] on div "Clients" at bounding box center [50, 100] width 89 height 13
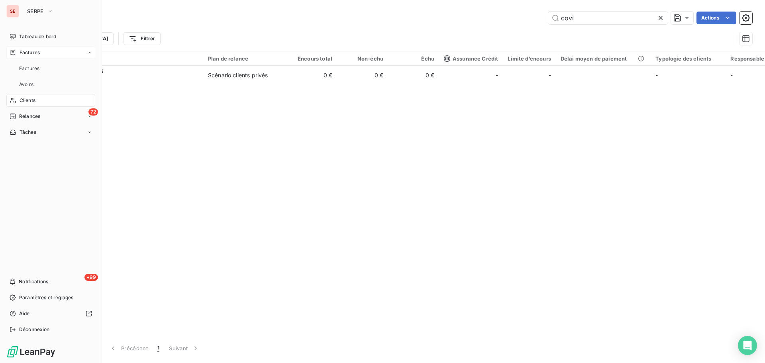
click at [40, 55] on div "Factures" at bounding box center [50, 52] width 89 height 13
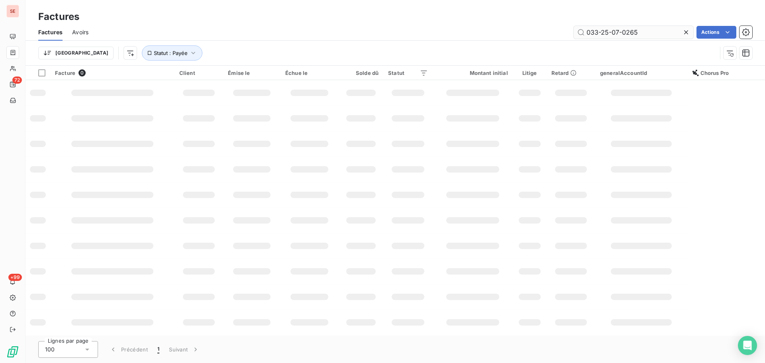
click at [657, 35] on input "033-25-07-0265" at bounding box center [634, 32] width 120 height 13
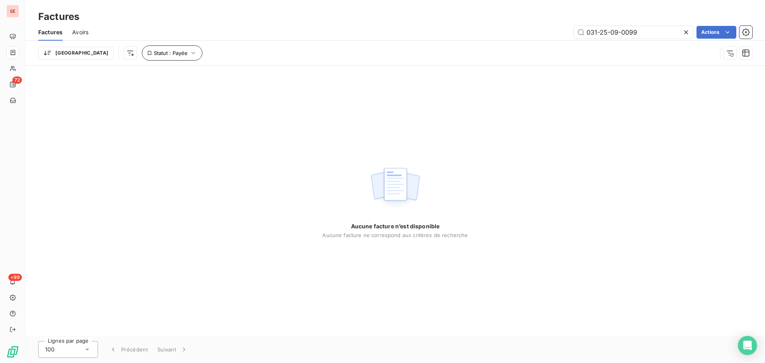
type input "031-25-09-0099"
click at [142, 59] on button "Statut : Payée" at bounding box center [172, 52] width 61 height 15
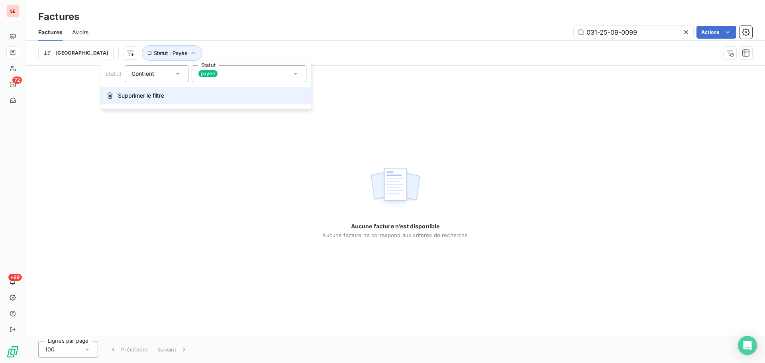
click at [114, 103] on button "Supprimer le filtre" at bounding box center [205, 96] width 211 height 18
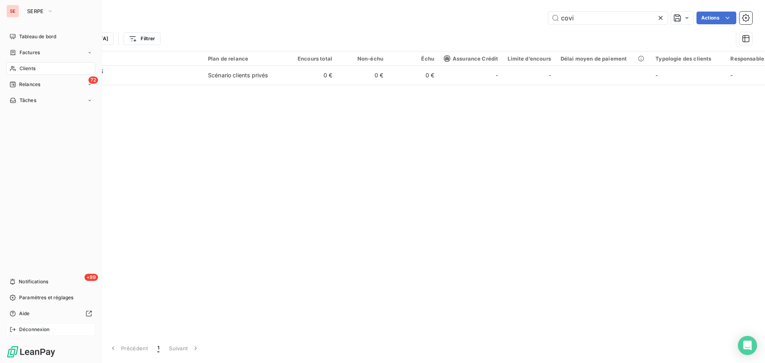
click at [31, 330] on span "Déconnexion" at bounding box center [34, 329] width 31 height 7
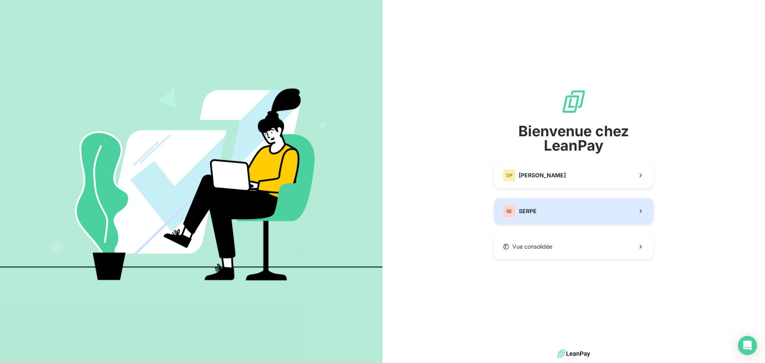
click at [558, 211] on button "SE SERPE" at bounding box center [573, 211] width 159 height 26
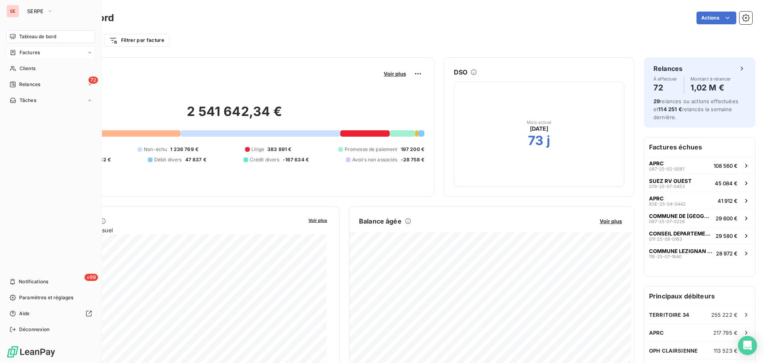
click at [31, 52] on span "Factures" at bounding box center [30, 52] width 20 height 7
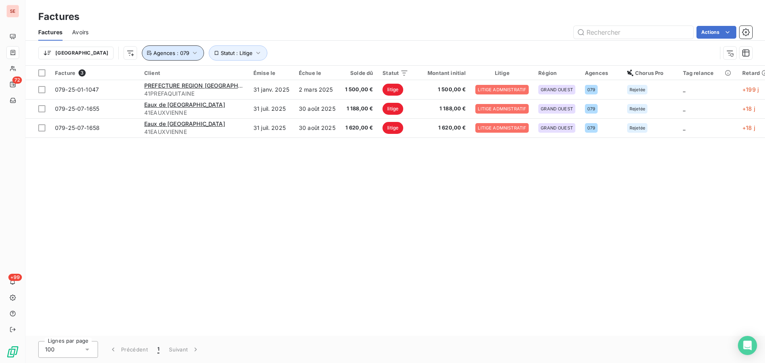
click at [153, 54] on span "Agences : 079" at bounding box center [171, 53] width 36 height 6
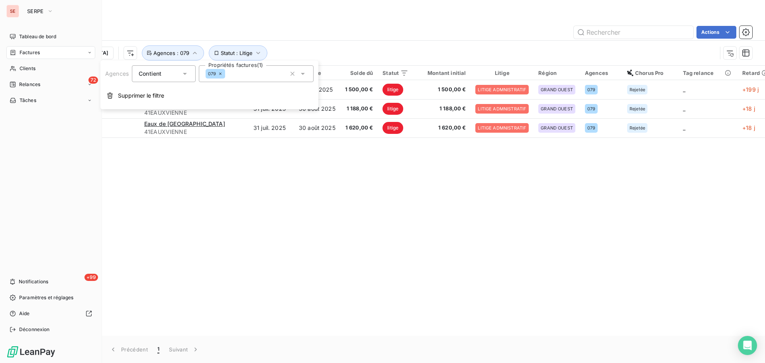
click at [31, 49] on span "Factures" at bounding box center [30, 52] width 20 height 7
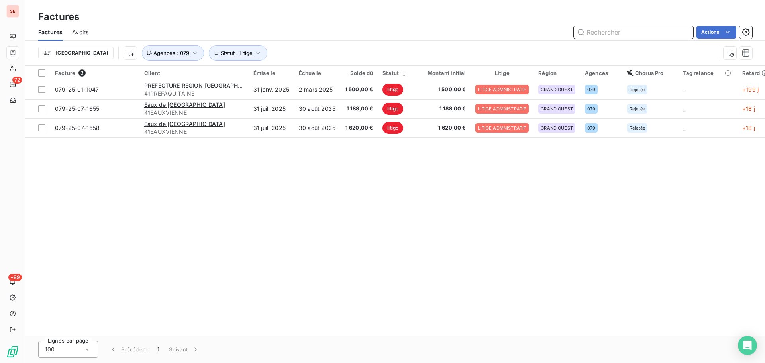
click at [622, 38] on input "text" at bounding box center [634, 32] width 120 height 13
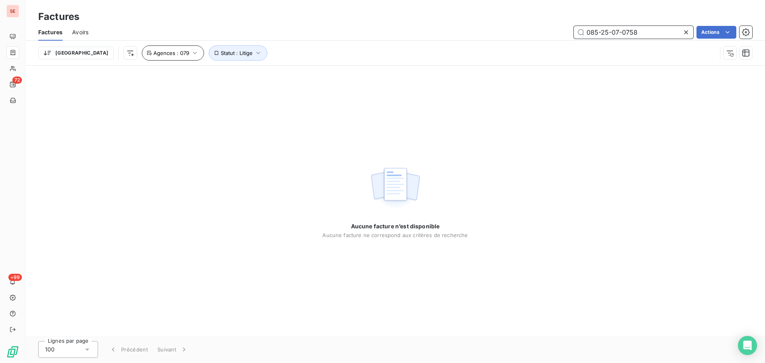
type input "085-25-07-0758"
click at [153, 53] on span "Agences : 079" at bounding box center [171, 53] width 36 height 6
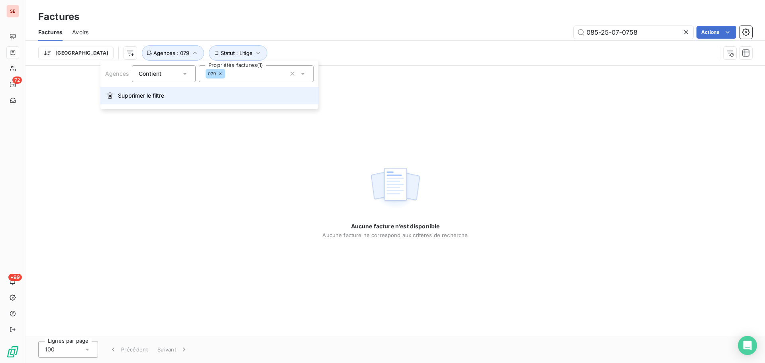
click at [130, 95] on span "Supprimer le filtre" at bounding box center [141, 96] width 46 height 8
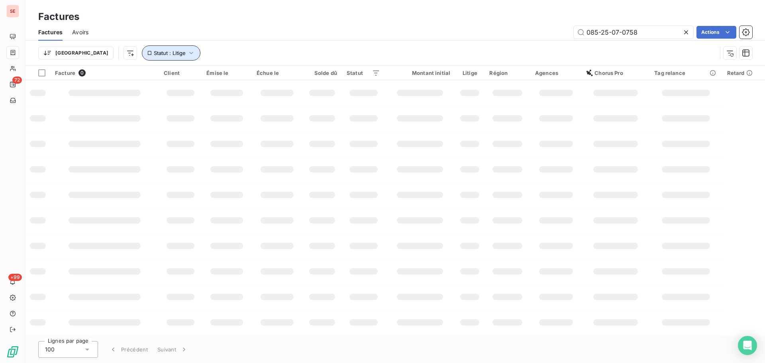
click at [154, 51] on span "Statut : Litige" at bounding box center [170, 53] width 32 height 6
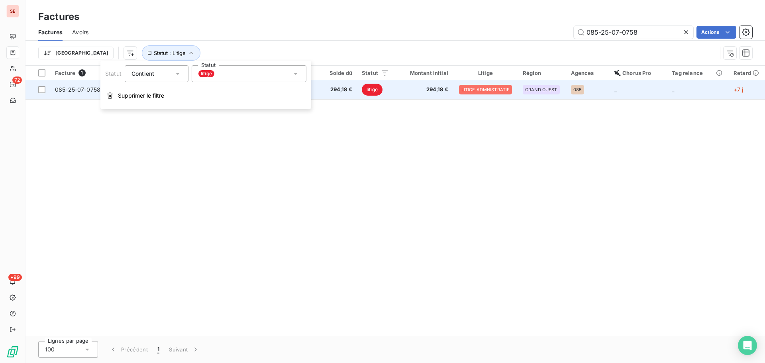
click at [420, 90] on span "294,18 €" at bounding box center [423, 90] width 50 height 8
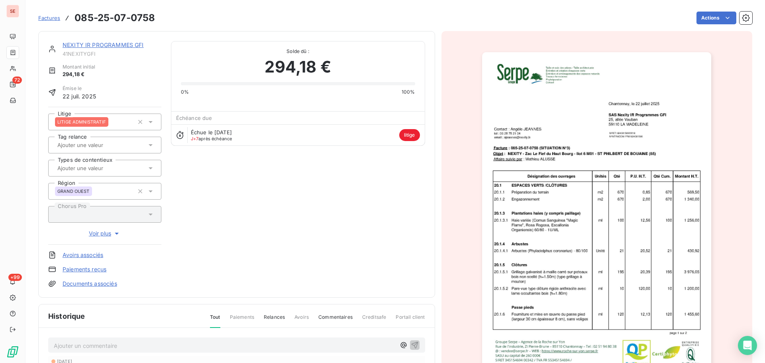
scroll to position [139, 0]
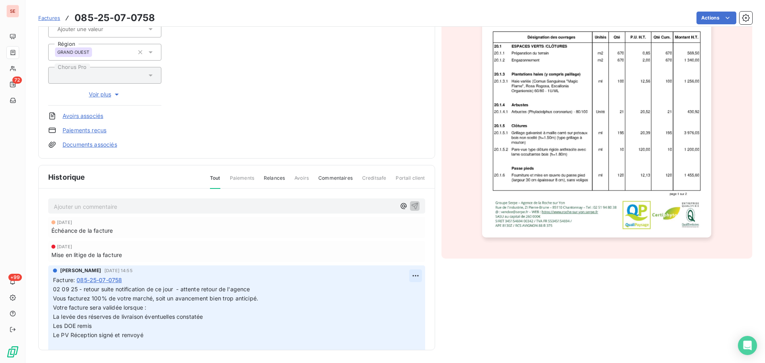
click at [405, 278] on html "SE 72 +99 Factures 085-25-07-0758 Actions NEXITY IR PROGRAMMES GFI 41NEXITYGFI …" at bounding box center [382, 181] width 765 height 363
click at [392, 296] on div "Editer" at bounding box center [387, 293] width 45 height 13
click at [54, 287] on span "02 09 25 - retour suite notification de ce jour - attente retour de l'agence Vo…" at bounding box center [239, 294] width 372 height 16
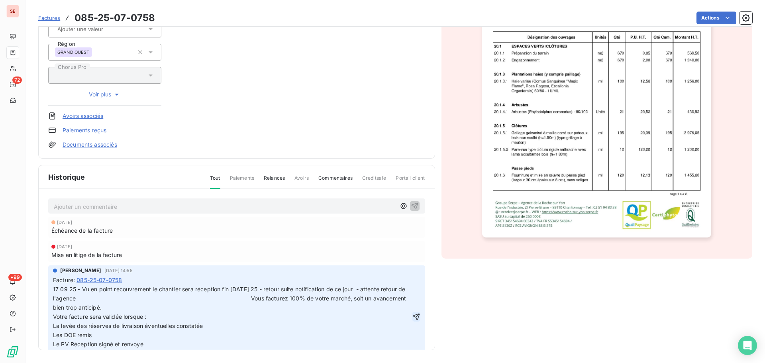
click at [413, 320] on icon "button" at bounding box center [416, 316] width 7 height 7
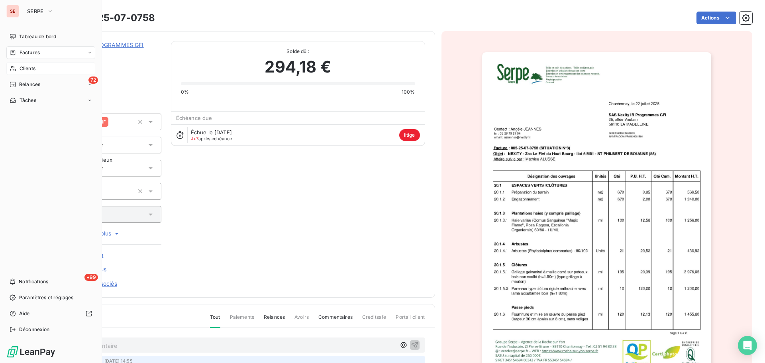
click at [27, 65] on div "Clients" at bounding box center [50, 68] width 89 height 13
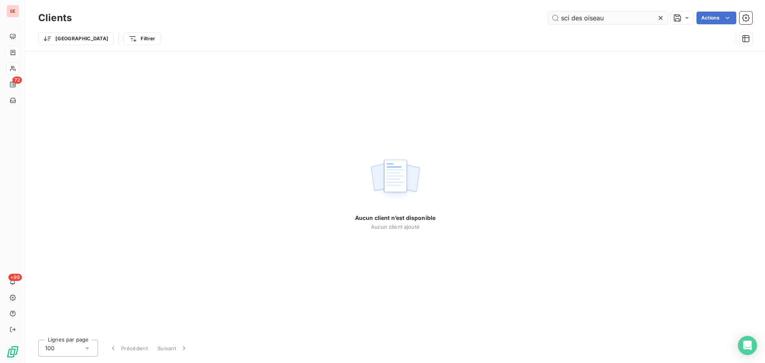
click at [586, 20] on input "sci des oiseau" at bounding box center [608, 18] width 120 height 13
click at [559, 19] on input "oiseau" at bounding box center [608, 18] width 120 height 13
drag, startPoint x: 604, startPoint y: 23, endPoint x: 487, endPoint y: 22, distance: 117.1
click at [487, 22] on div "sci desoiseau Actions" at bounding box center [416, 18] width 671 height 13
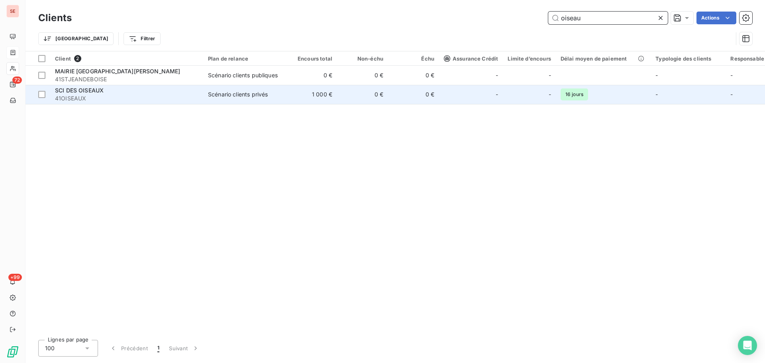
type input "oiseau"
click at [302, 100] on td "1 000 €" at bounding box center [311, 94] width 51 height 19
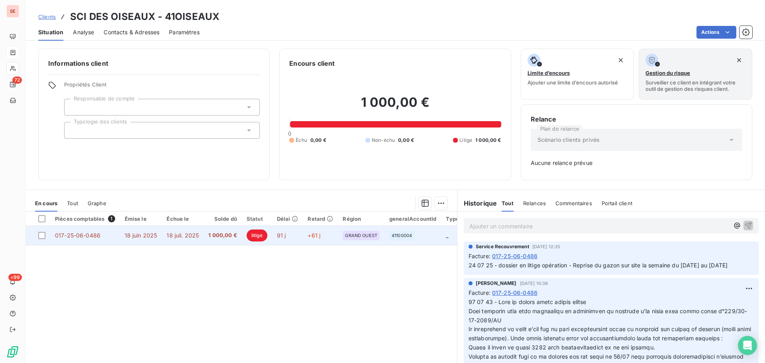
click at [211, 232] on span "1 000,00 €" at bounding box center [222, 235] width 29 height 8
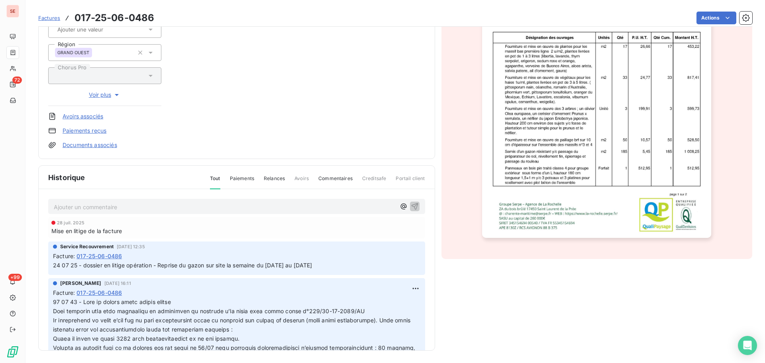
scroll to position [139, 0]
click at [296, 269] on p "24 07 25 - dossier en litige opération - Reprise du gazon sur site la semaine d…" at bounding box center [236, 265] width 367 height 9
click at [294, 259] on div "Facture : 017-25-06-0486" at bounding box center [236, 255] width 367 height 8
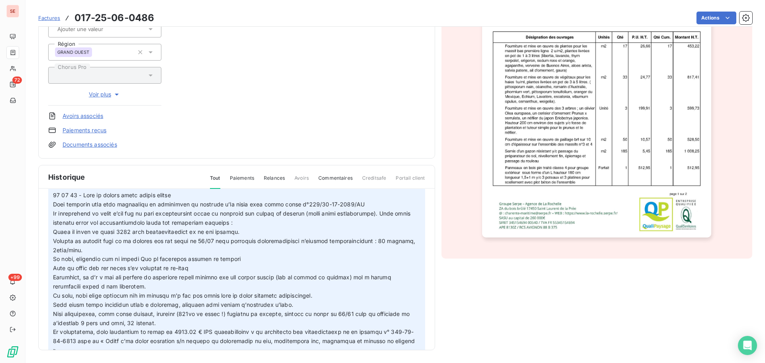
scroll to position [0, 0]
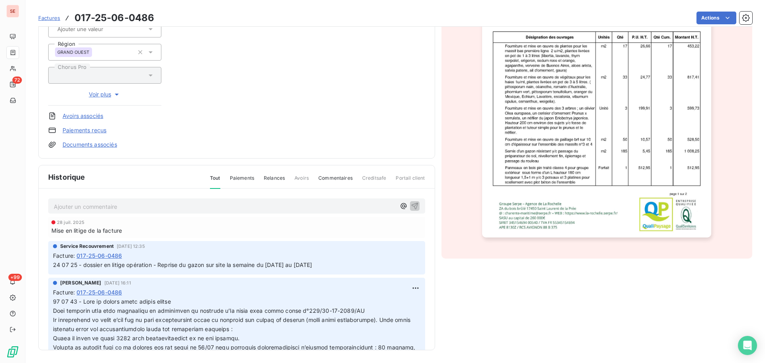
click at [261, 265] on span "24 07 25 - dossier en litige opération - Reprise du gazon sur site la semaine d…" at bounding box center [182, 264] width 259 height 7
copy div "24 07 25 - dossier en litige opération - Reprise du gazon sur site la semaine d…"
click at [247, 206] on p "Ajouter un commentaire ﻿" at bounding box center [225, 207] width 342 height 10
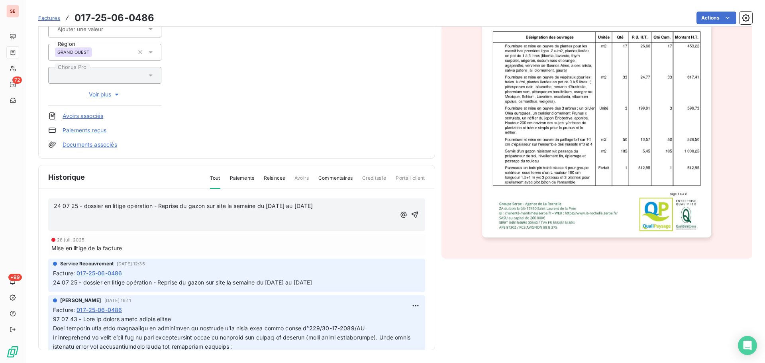
click at [54, 206] on span "24 07 25 - dossier en litige opération - Reprise du gazon sur site la semaine d…" at bounding box center [183, 205] width 259 height 7
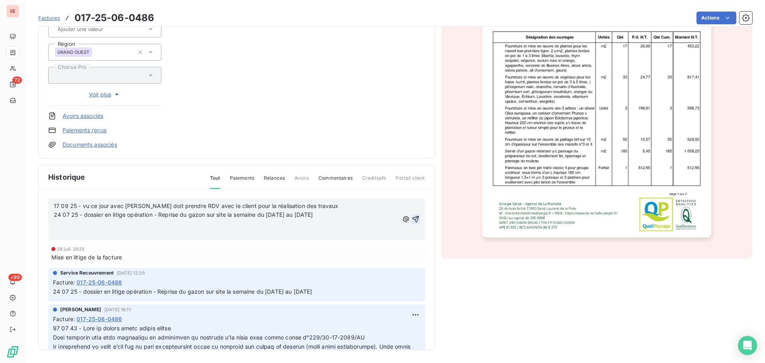
click at [412, 221] on icon "button" at bounding box center [416, 219] width 8 height 8
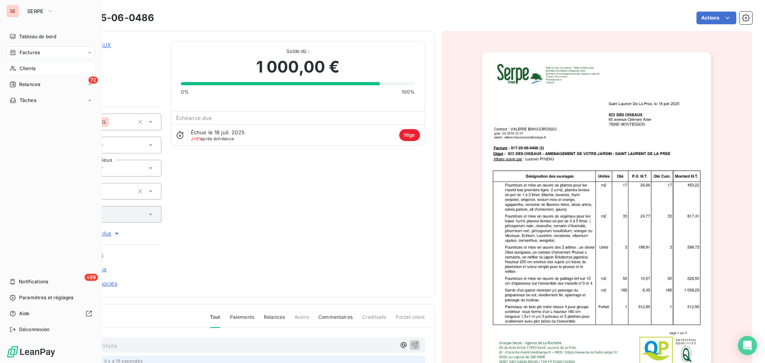
click at [24, 65] on div "Clients" at bounding box center [50, 68] width 89 height 13
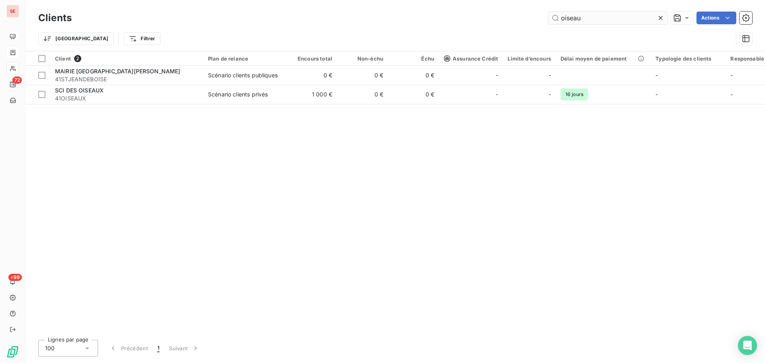
click at [595, 16] on input "oiseau" at bounding box center [608, 18] width 120 height 13
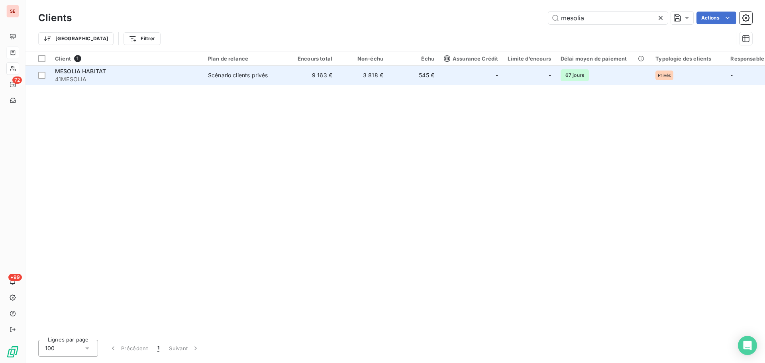
type input "mesolia"
click at [241, 77] on div "Scénario clients privés" at bounding box center [238, 75] width 60 height 8
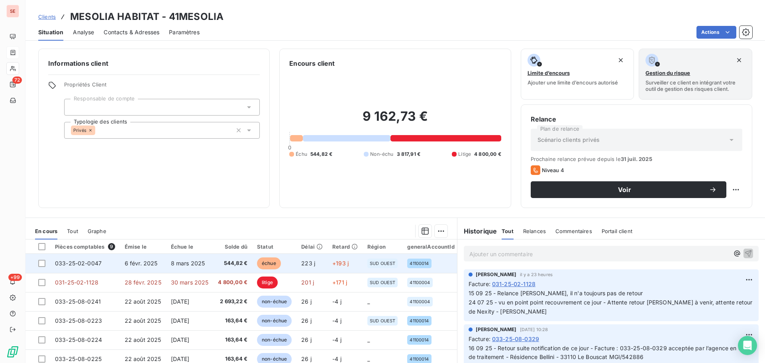
click at [226, 266] on span "544,82 €" at bounding box center [232, 263] width 29 height 8
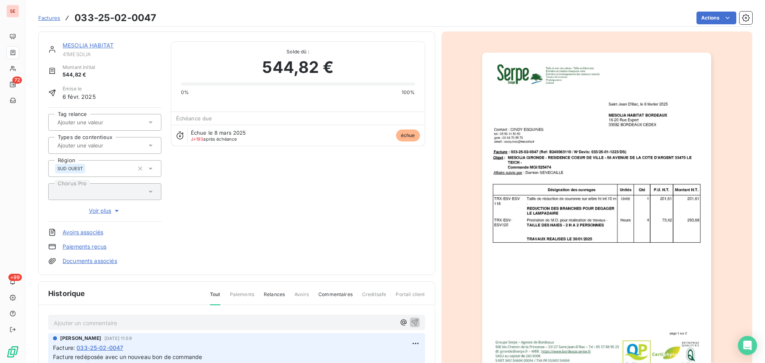
scroll to position [109, 0]
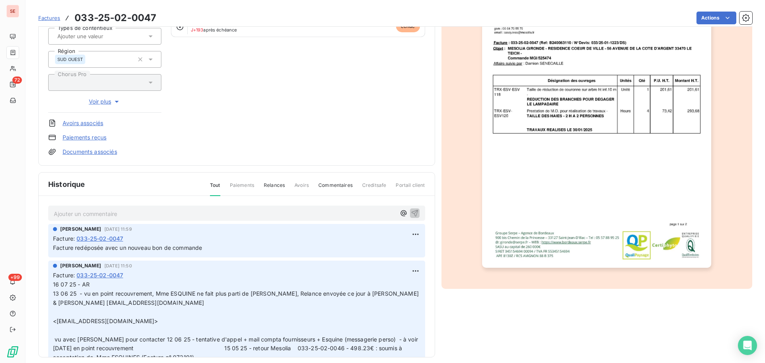
click at [186, 211] on p "Ajouter un commentaire ﻿" at bounding box center [225, 214] width 342 height 10
click at [240, 210] on p "17 09 25 - note spock Christelle" at bounding box center [225, 213] width 342 height 9
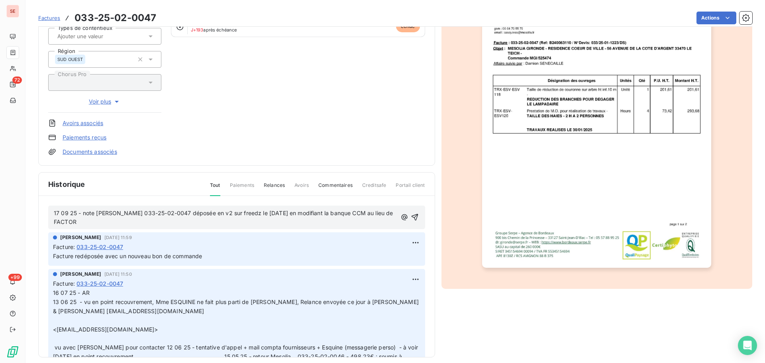
click at [139, 211] on span "17 09 25 - note spock Christelle 033-25-02-0047 déposée en v2 sur freedz le 17/…" at bounding box center [224, 218] width 341 height 16
click at [411, 216] on icon "button" at bounding box center [415, 217] width 8 height 8
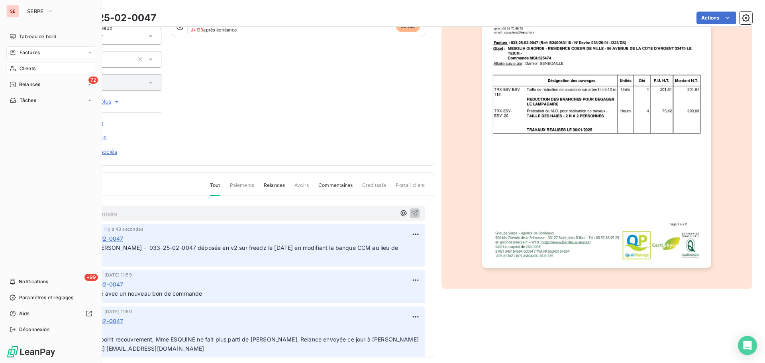
click at [22, 67] on span "Clients" at bounding box center [28, 68] width 16 height 7
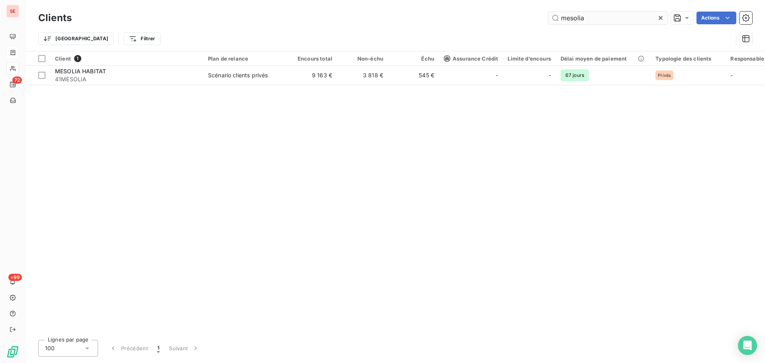
click at [598, 17] on input "mesolia" at bounding box center [608, 18] width 120 height 13
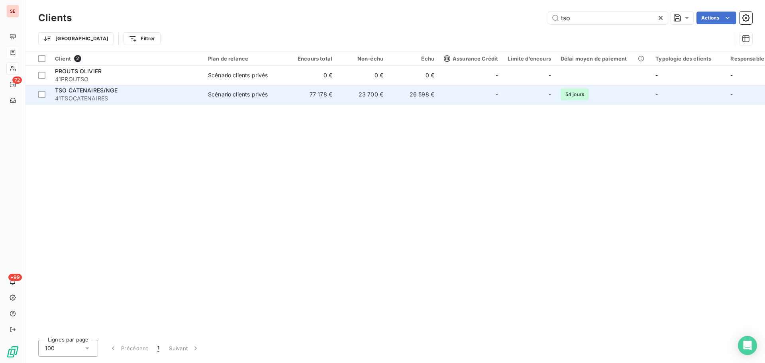
type input "tso"
click at [270, 94] on span "Scénario clients privés" at bounding box center [244, 94] width 73 height 8
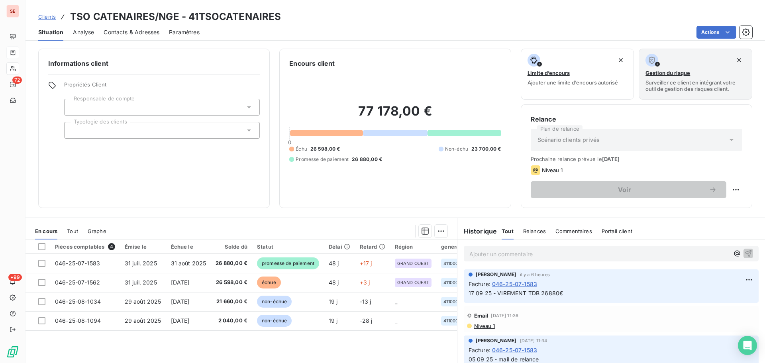
scroll to position [54, 0]
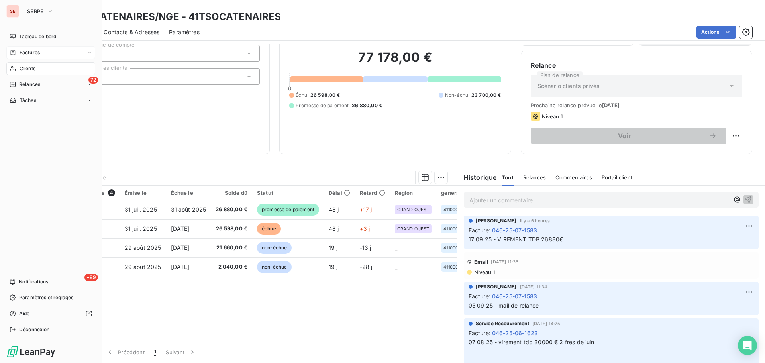
click at [16, 52] on icon at bounding box center [13, 52] width 7 height 6
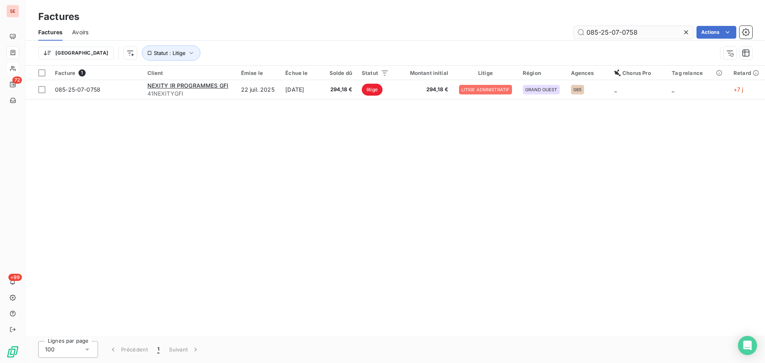
click at [645, 33] on input "085-25-07-0758" at bounding box center [634, 32] width 120 height 13
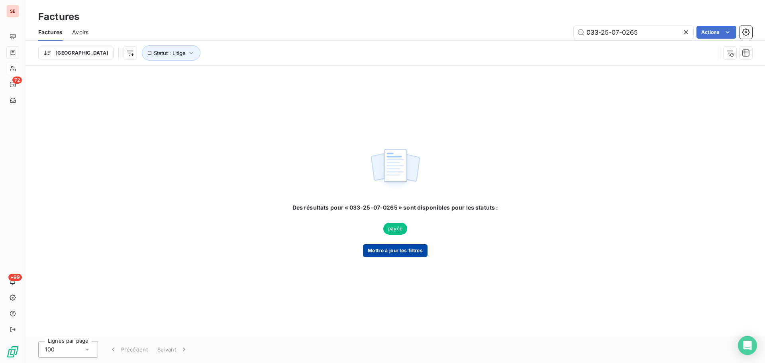
type input "033-25-07-0265"
click at [390, 247] on button "Mettre à jour les filtres" at bounding box center [395, 250] width 65 height 13
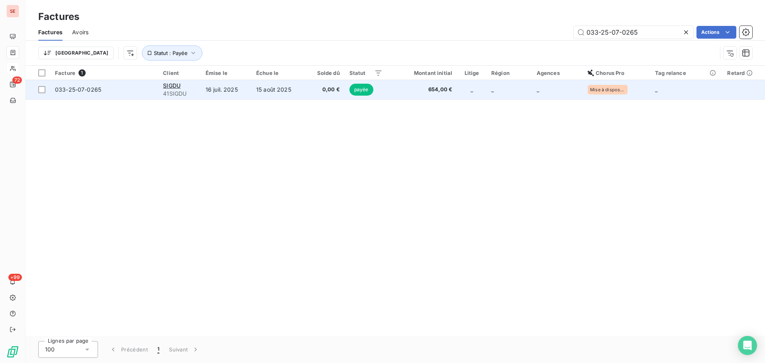
click at [256, 93] on td "15 août 2025" at bounding box center [278, 89] width 54 height 19
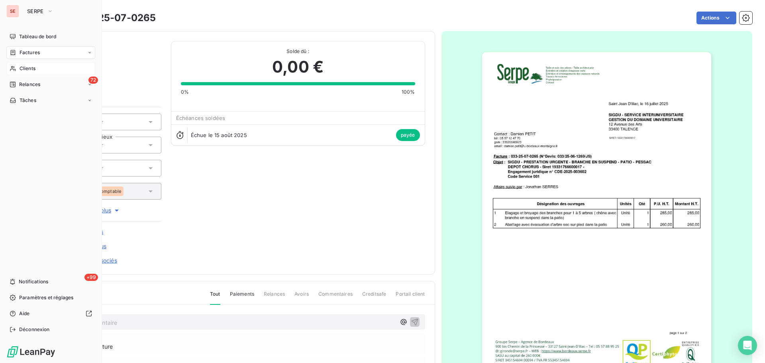
click at [24, 56] on span "Factures" at bounding box center [30, 52] width 20 height 7
